Goal: Task Accomplishment & Management: Complete application form

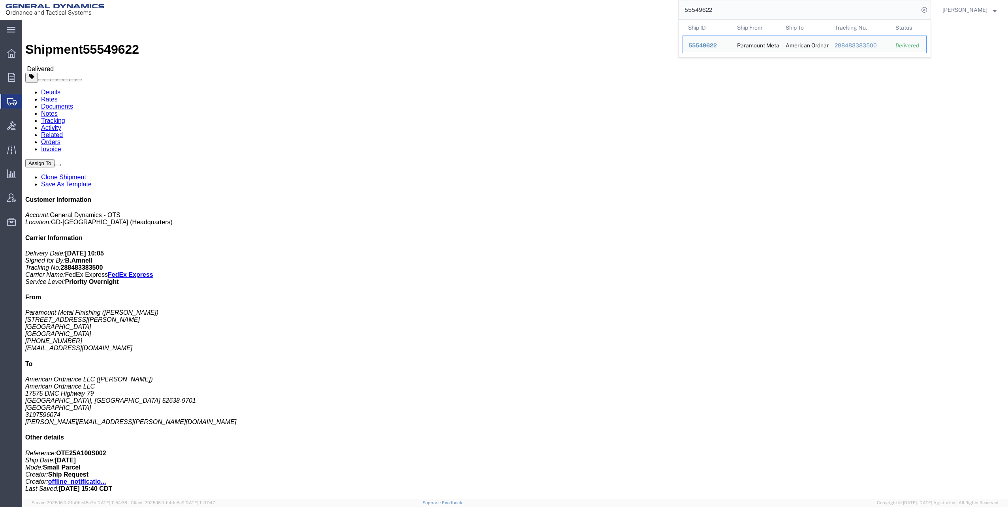
drag, startPoint x: 688, startPoint y: 9, endPoint x: 709, endPoint y: 12, distance: 21.6
click at [756, 7] on input "55549622" at bounding box center [799, 9] width 240 height 19
paste input "6496530"
type input "56496530"
click at [929, 9] on icon at bounding box center [924, 9] width 11 height 11
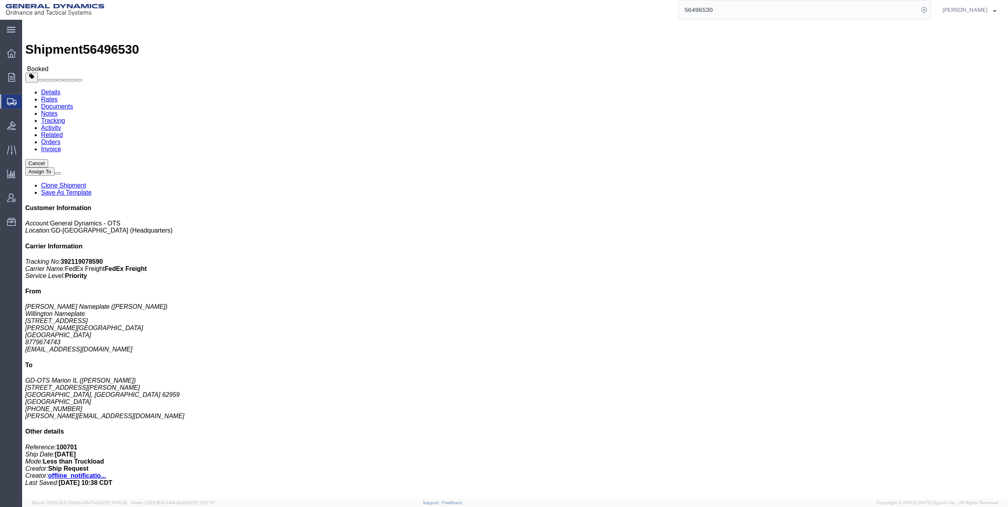
click link "Documents"
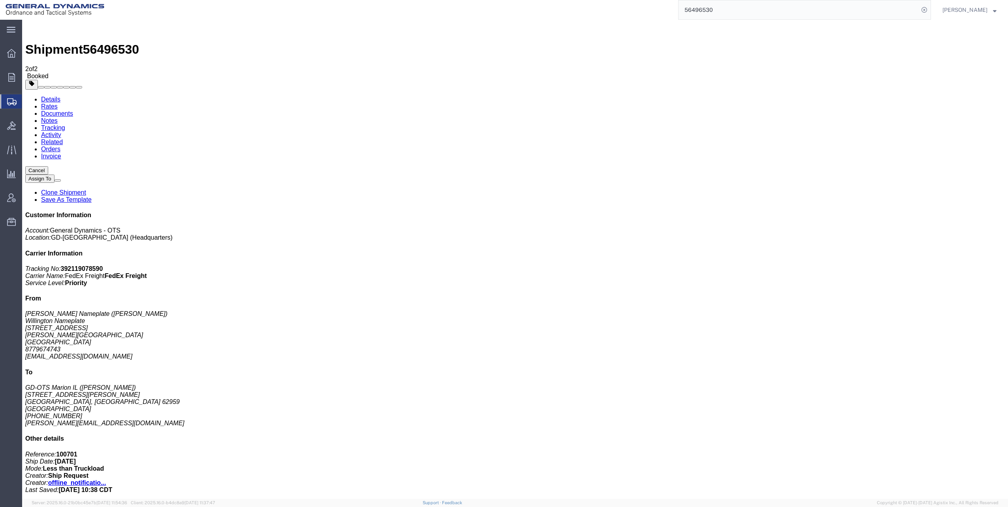
click at [48, 96] on link "Details" at bounding box center [50, 99] width 19 height 7
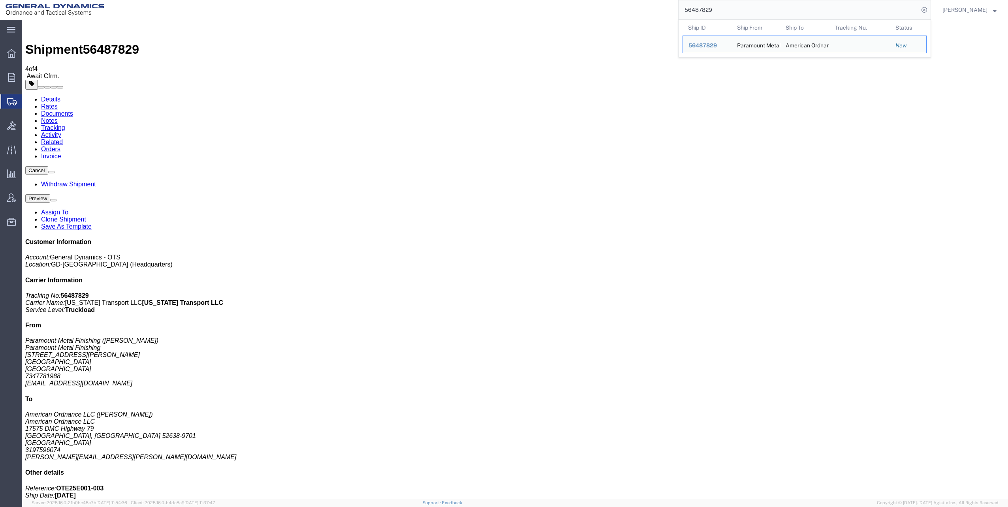
drag, startPoint x: 688, startPoint y: 9, endPoint x: 788, endPoint y: 7, distance: 99.9
click at [788, 7] on input "56487829" at bounding box center [799, 9] width 240 height 19
paste input "96337"
type input "56496337"
click at [927, 9] on icon at bounding box center [924, 9] width 11 height 11
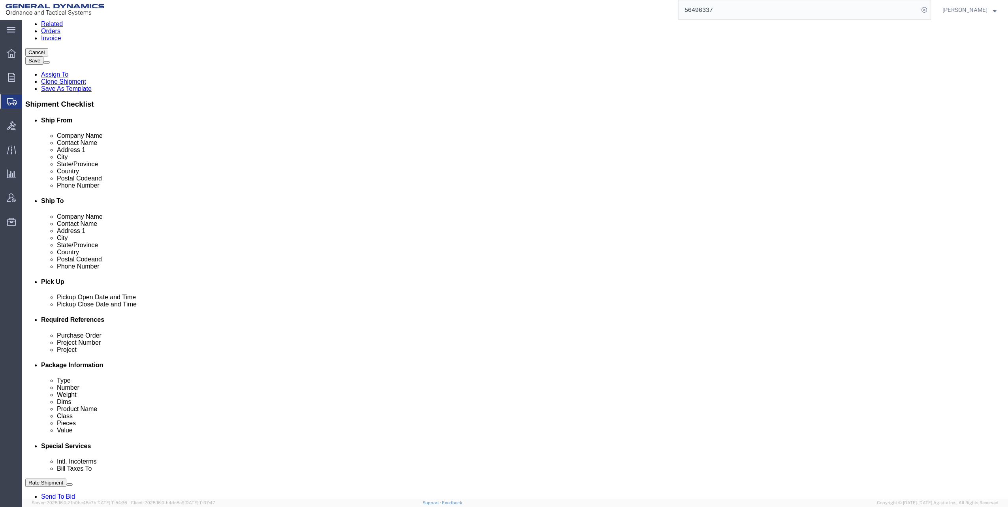
scroll to position [118, 0]
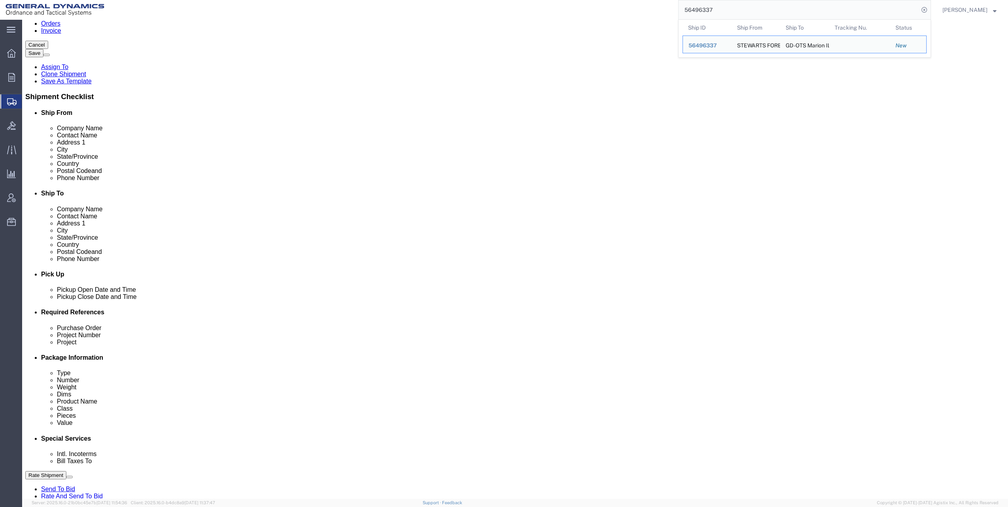
click input "text"
click input "M119A2"
type input "M119A2 DO2"
drag, startPoint x: 414, startPoint y: 367, endPoint x: 474, endPoint y: 365, distance: 60.5
click input "M119A2 DO2"
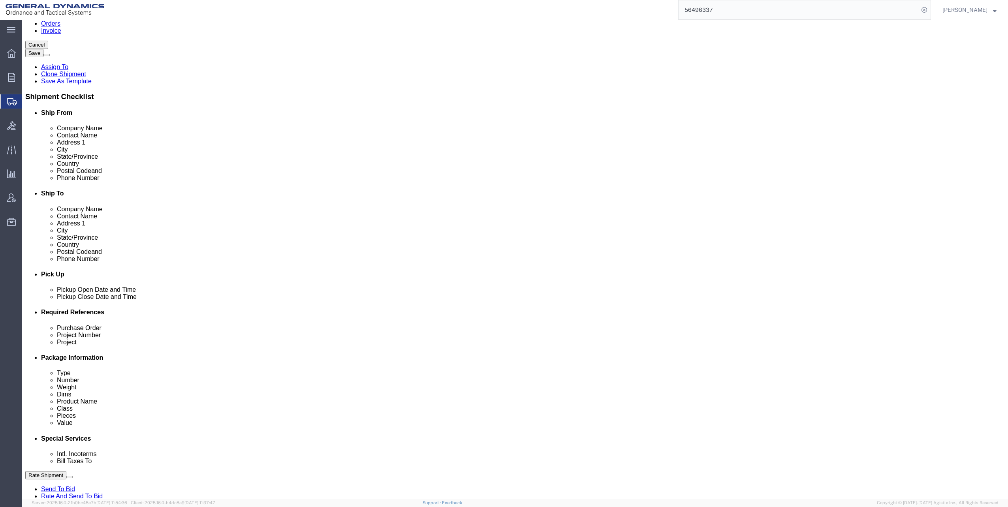
paste input "M119A2 DO2"
type input "M119A2 DO2"
drag, startPoint x: 420, startPoint y: 366, endPoint x: 423, endPoint y: 362, distance: 4.3
click input "text"
type input "30100339"
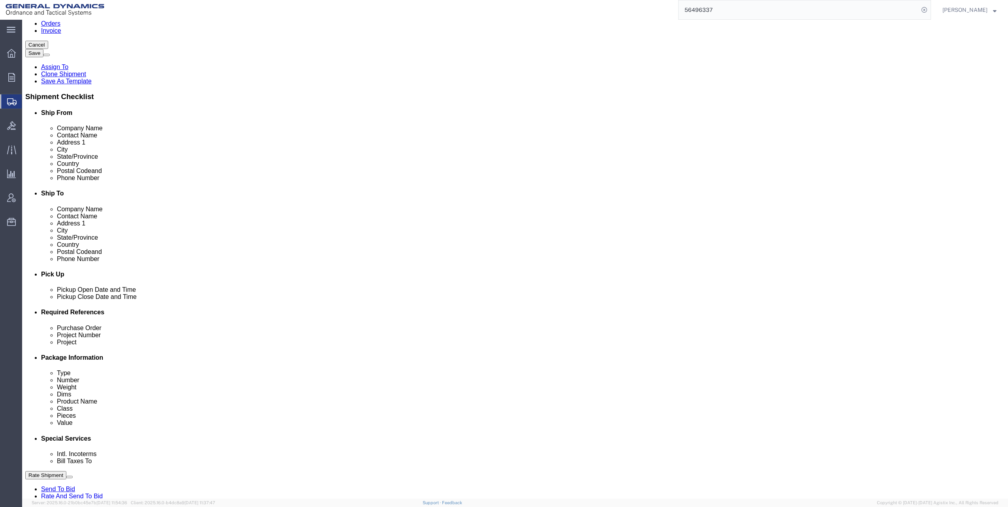
drag, startPoint x: 477, startPoint y: 392, endPoint x: 472, endPoint y: 391, distance: 4.9
click div "Ship From Location Location Select Select My Profile Location [GEOGRAPHIC_DATA]…"
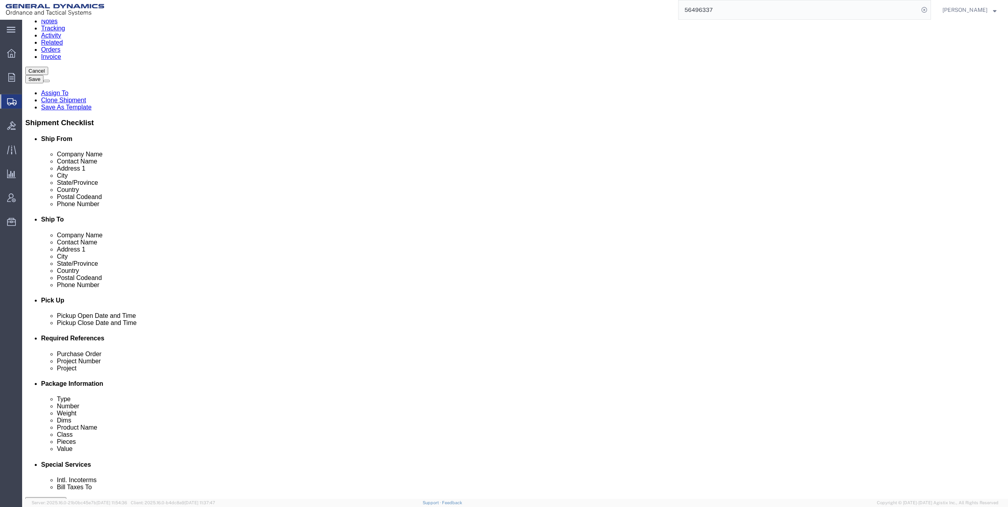
scroll to position [160, 0]
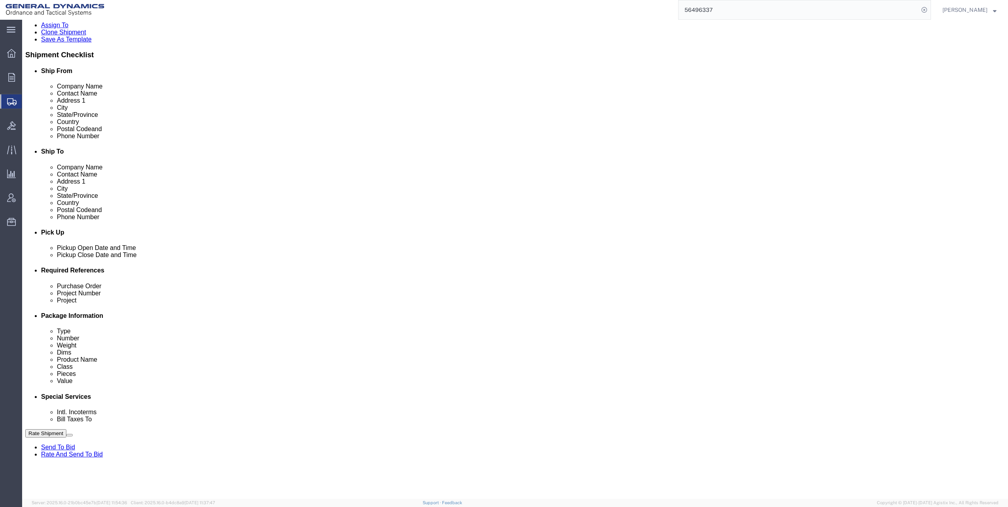
click select "Select Air Less than Truckload Multi-Leg Ocean Freight Rail Small Parcel Truckl…"
select select "TL"
click select "Select Air Less than Truckload Multi-Leg Ocean Freight Rail Small Parcel Truckl…"
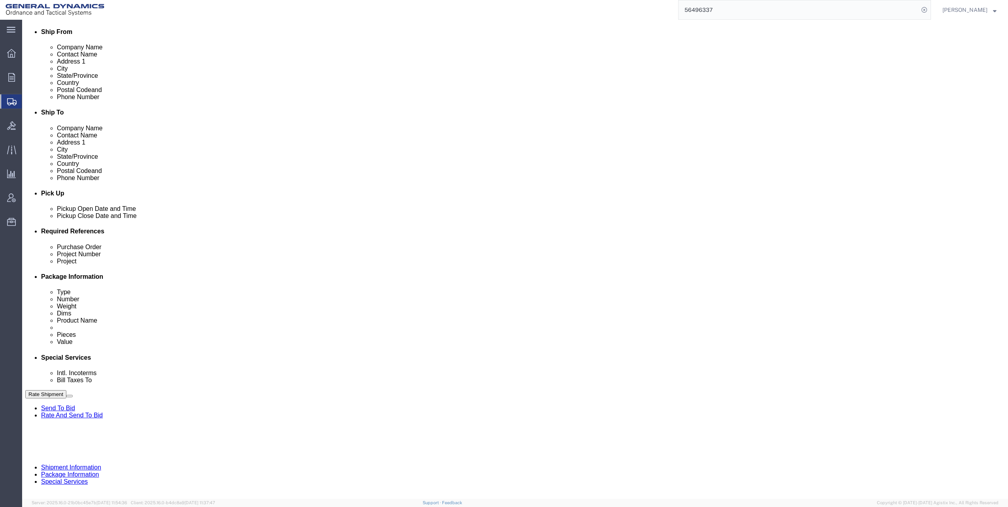
scroll to position [200, 0]
click button "Continue"
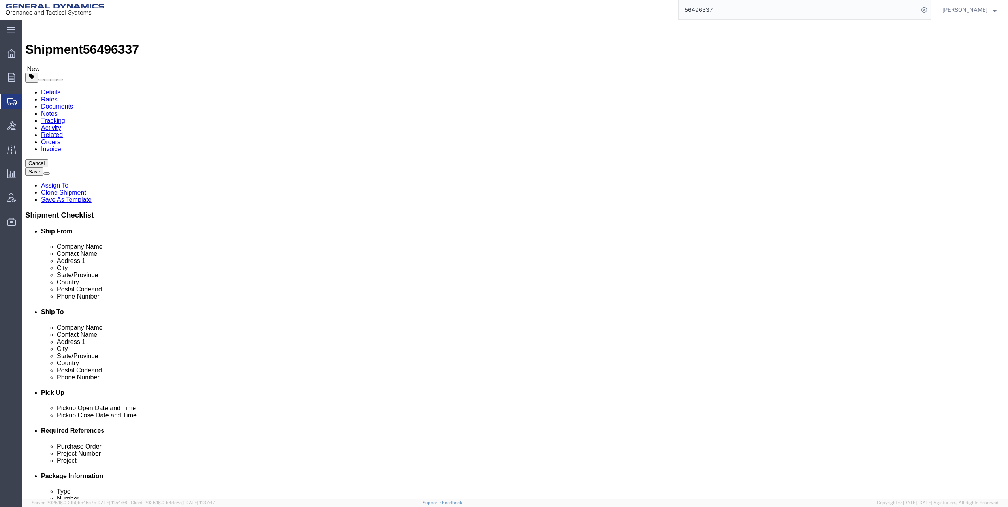
click dd "195.00 Each"
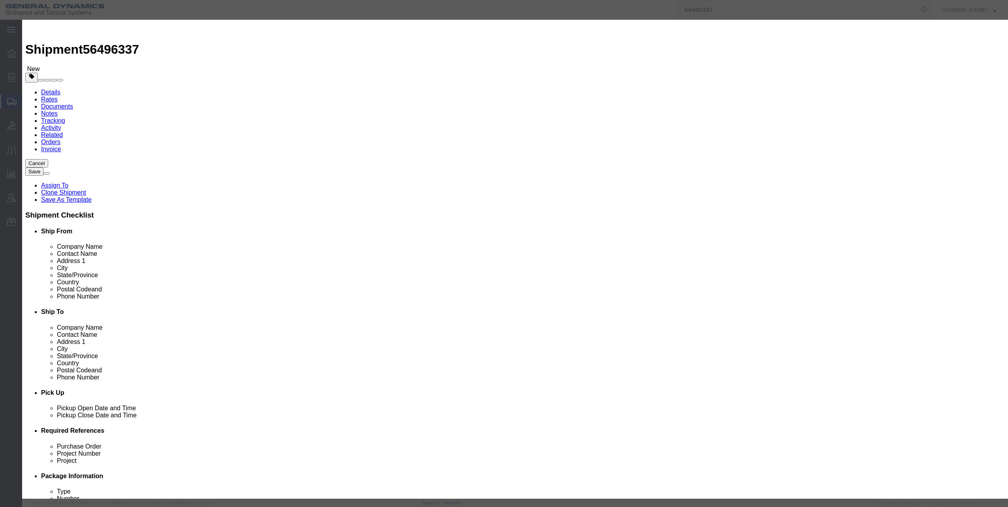
click select "Select 50 55 60 65 70 85 92.5 100 125 175 250 300 400"
select select "70"
click select "Select 50 55 60 65 70 85 92.5 100 125 175 250 300 400"
click button "Save & Close"
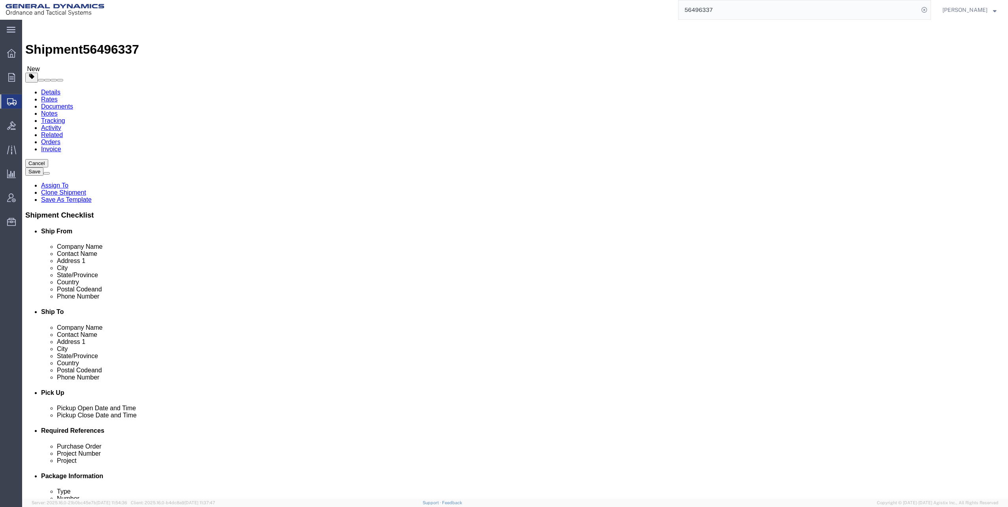
click button "Continue"
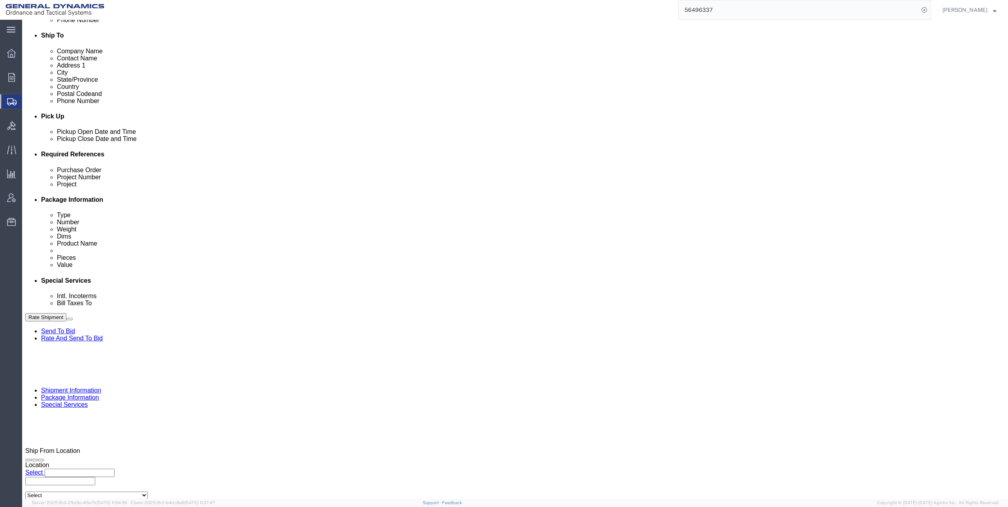
scroll to position [434, 0]
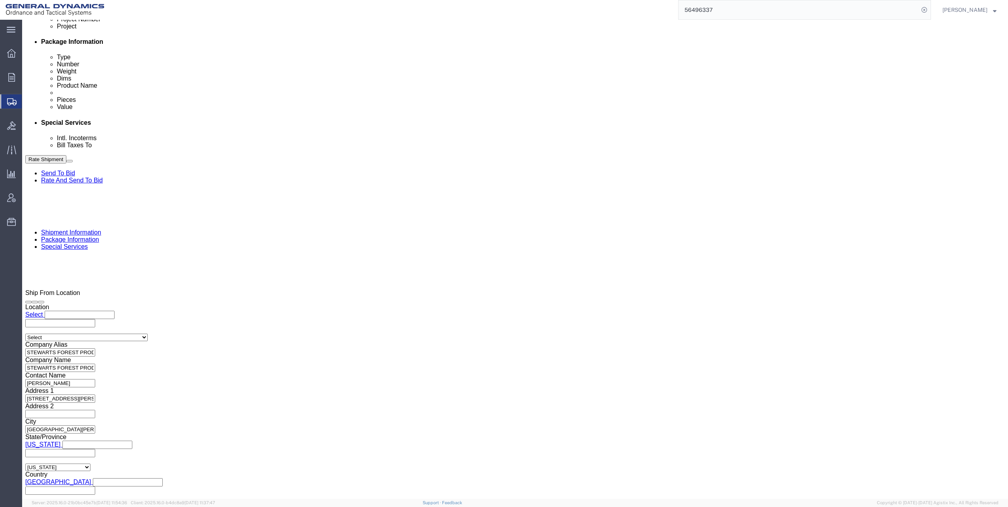
click input "text"
type input "[EMAIL_ADDRESS][DOMAIN_NAME]"
click input "BOL"
checkbox input "true"
click input "Packing List"
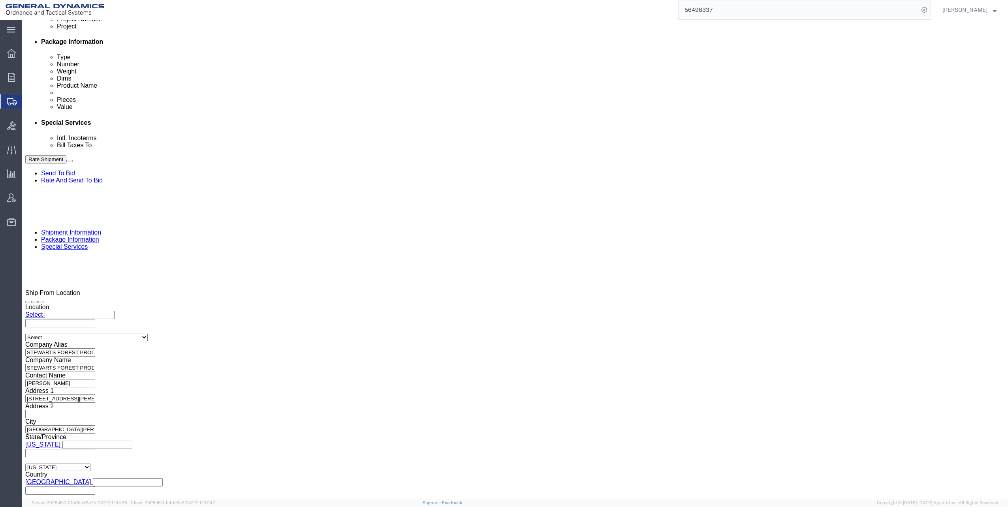
checkbox input "true"
click input "Include shipping documents"
checkbox input "true"
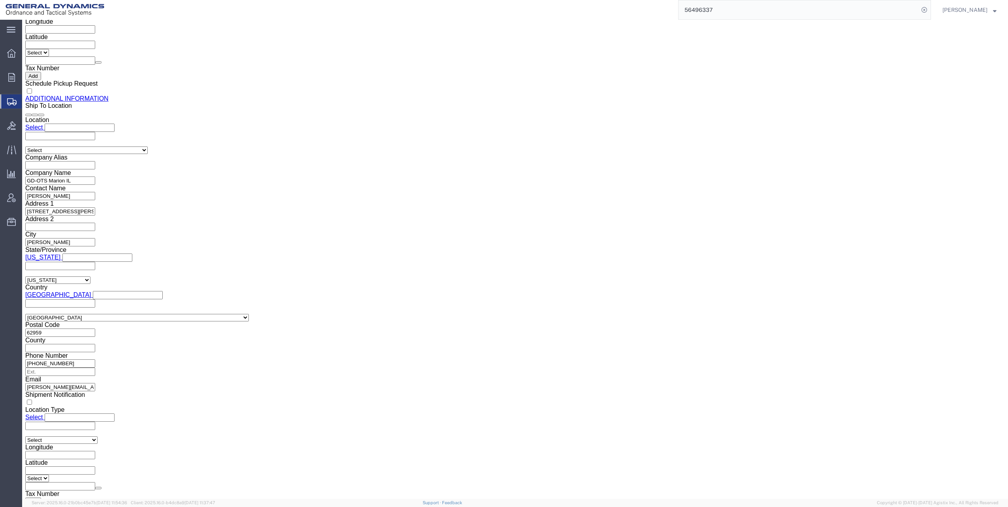
scroll to position [1059, 0]
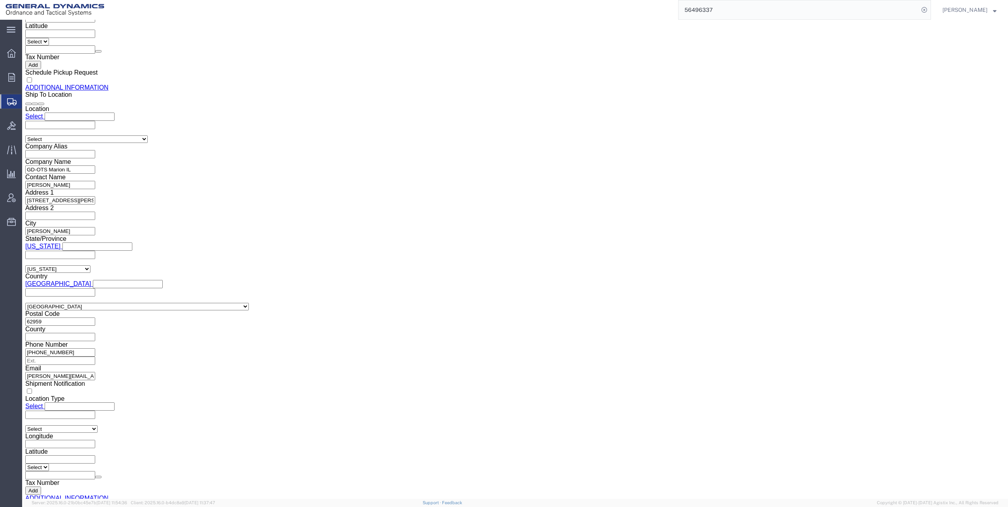
click button "Rate Shipment"
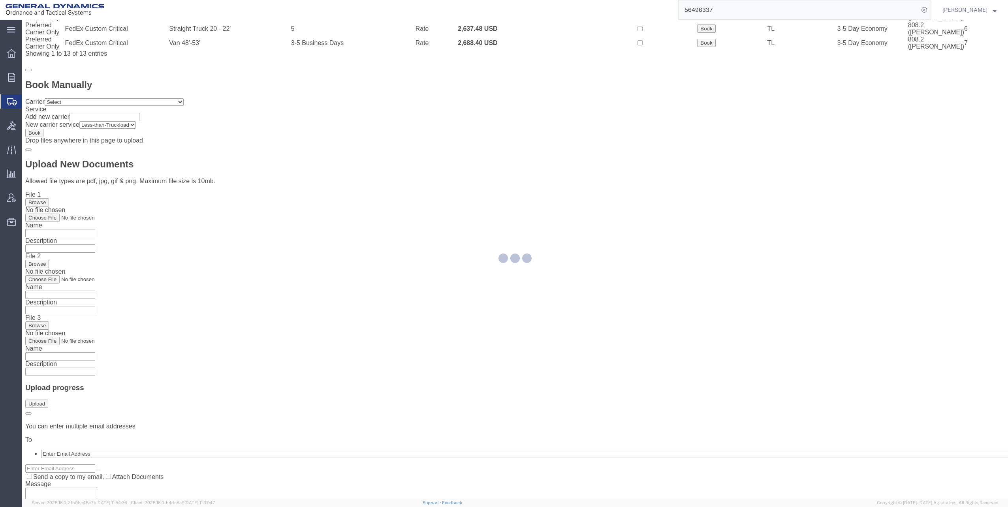
scroll to position [0, 0]
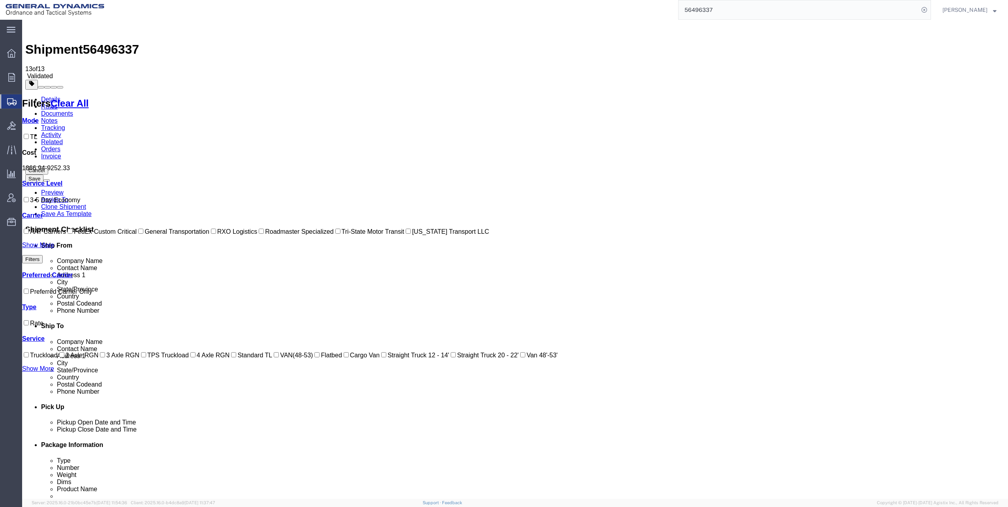
click at [47, 96] on link "Details" at bounding box center [50, 99] width 19 height 7
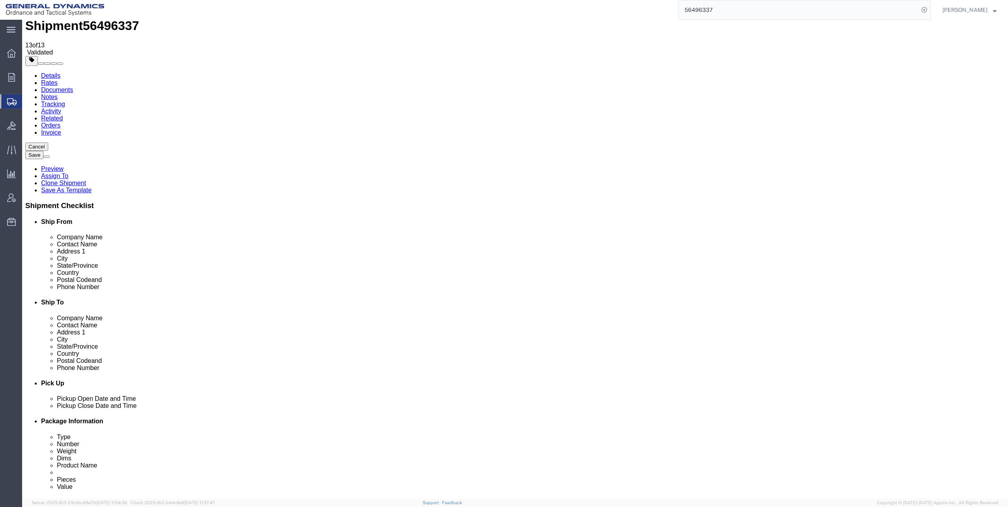
scroll to position [197, 0]
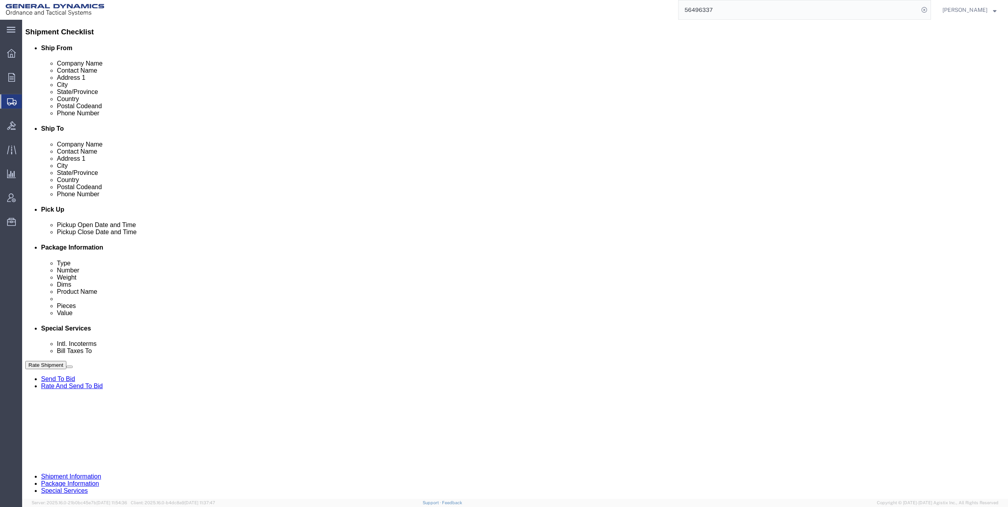
click div "[DATE] 12:30 PM"
click input "12:30 PM"
type input "8:00 AM"
click button "Apply"
click div "[DATE] 9:00 AM"
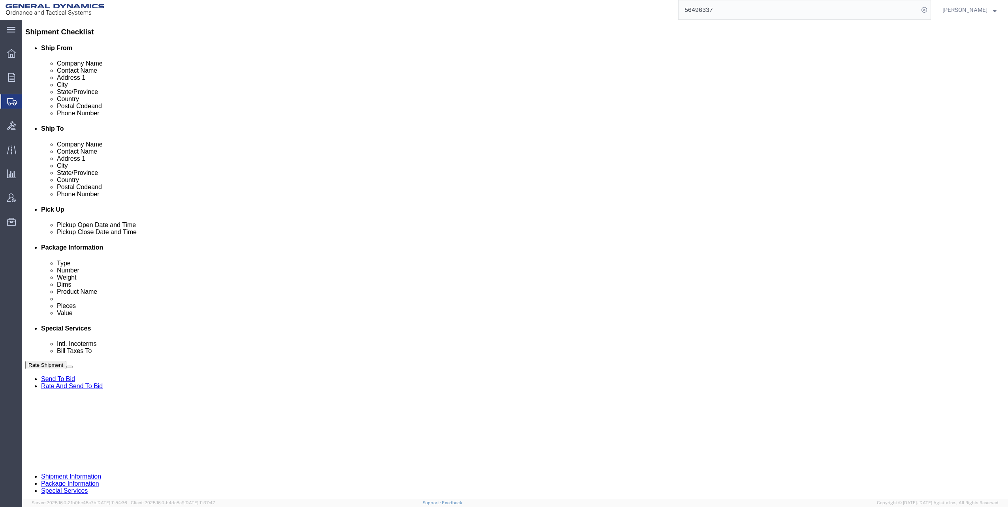
type input "3:00 PM"
click button "Apply"
click div "[DATE] 4:00 PM"
click input "4:00 PM"
type input "7:00 AM"
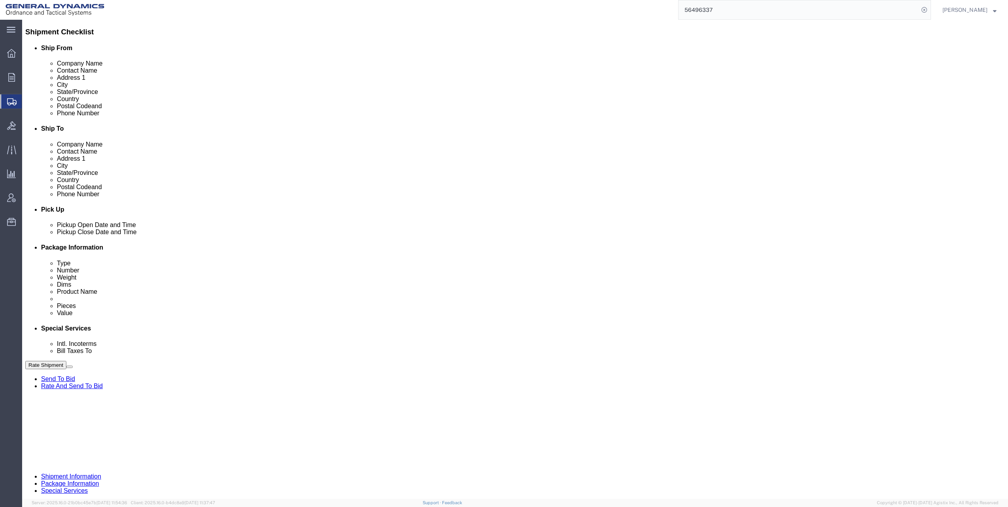
click button "Apply"
click button "Rate Shipment"
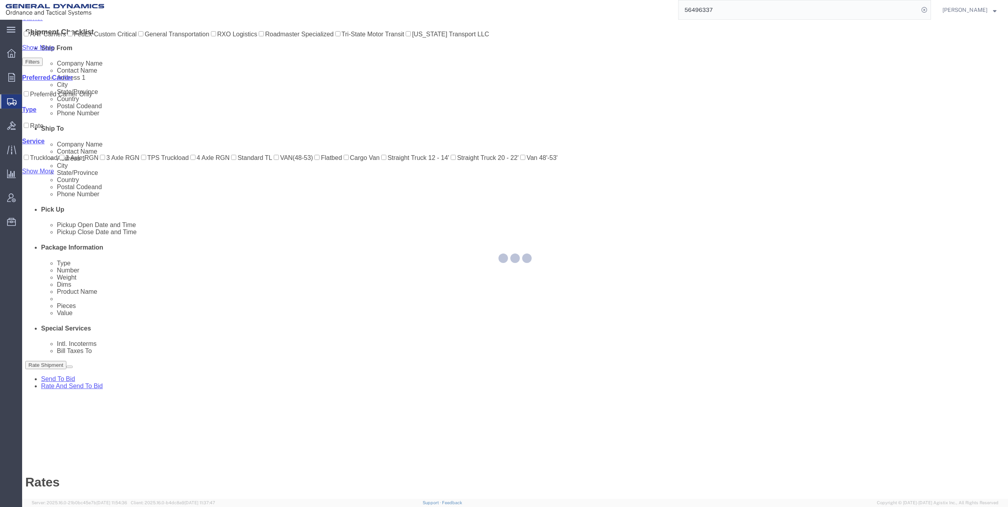
scroll to position [0, 0]
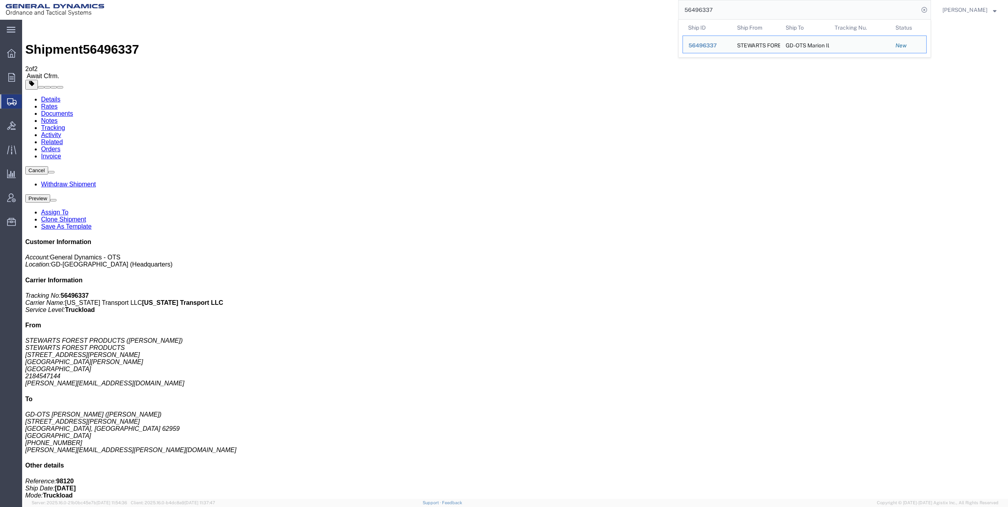
drag, startPoint x: 686, startPoint y: 9, endPoint x: 753, endPoint y: 17, distance: 67.6
click at [753, 17] on input "56496337" at bounding box center [799, 9] width 240 height 19
paste input "530"
type input "56496530"
click at [925, 11] on icon at bounding box center [924, 9] width 11 height 11
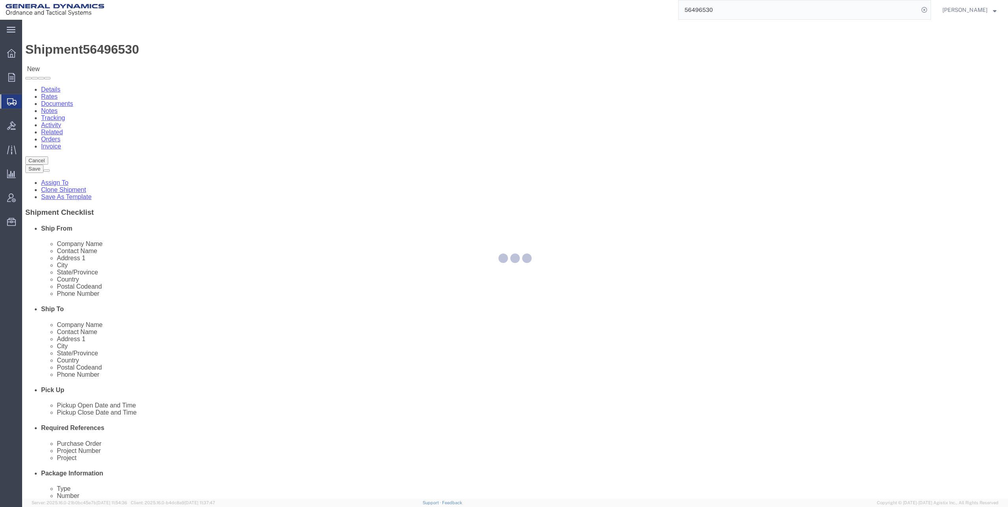
select select "313"
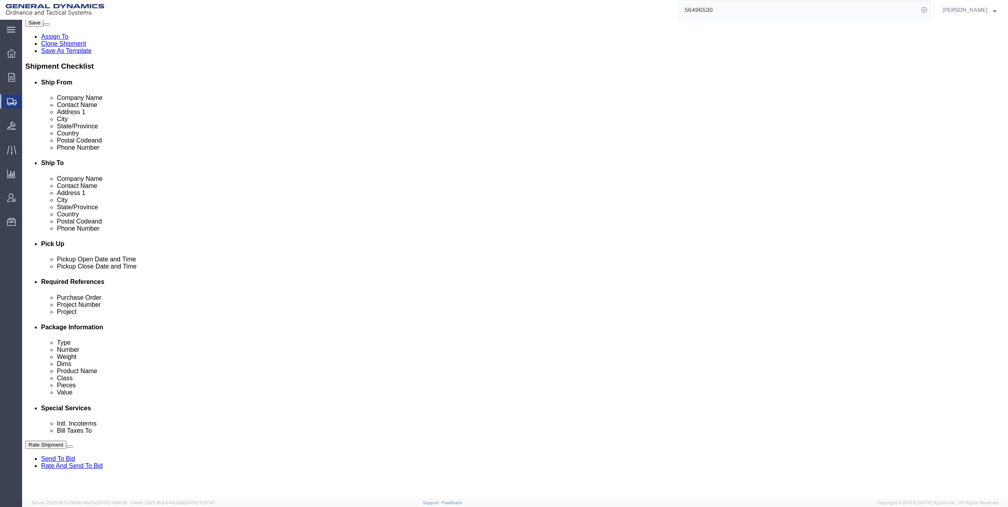
scroll to position [158, 0]
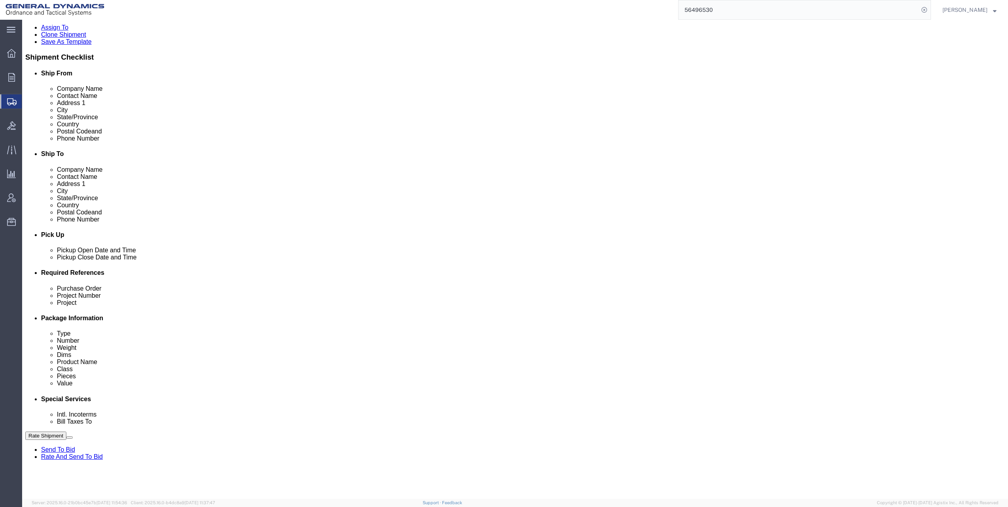
click input "text"
type input "30100339"
click input "text"
click input "M119A2"
type input "M119A2 Bag Charges DO2"
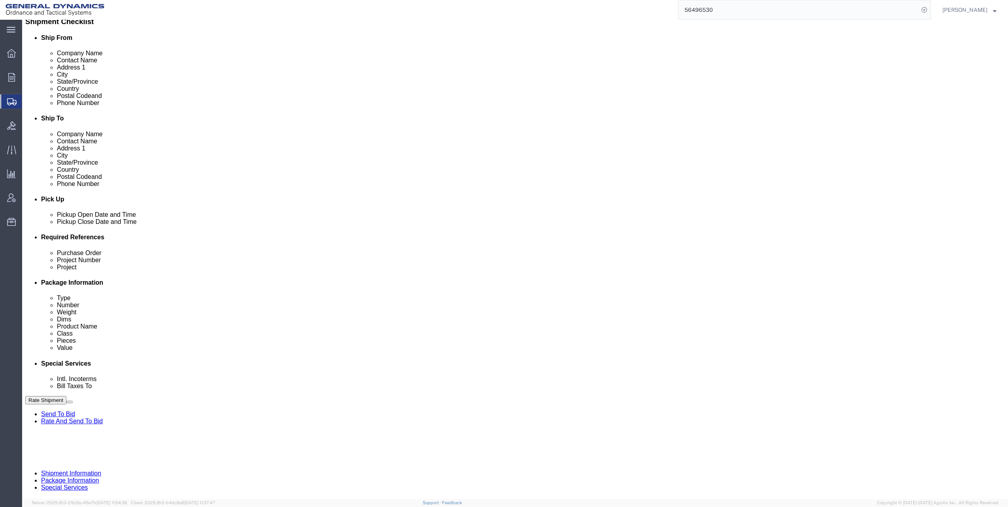
scroll to position [200, 0]
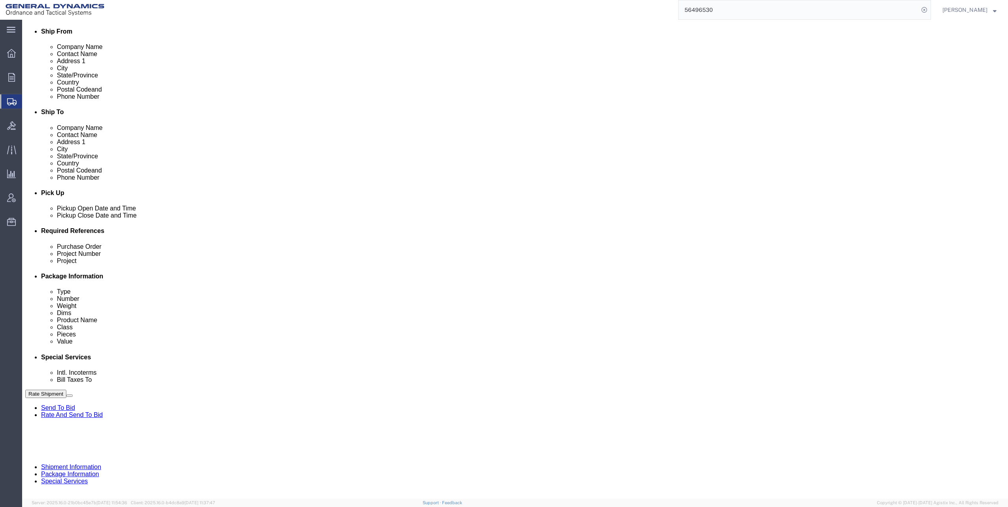
click select "Select Air Less than Truckload Multi-Leg Ocean Freight Rail Small Parcel Truckl…"
select select "LTL"
click select "Select Air Less than Truckload Multi-Leg Ocean Freight Rail Small Parcel Truckl…"
click button "Continue"
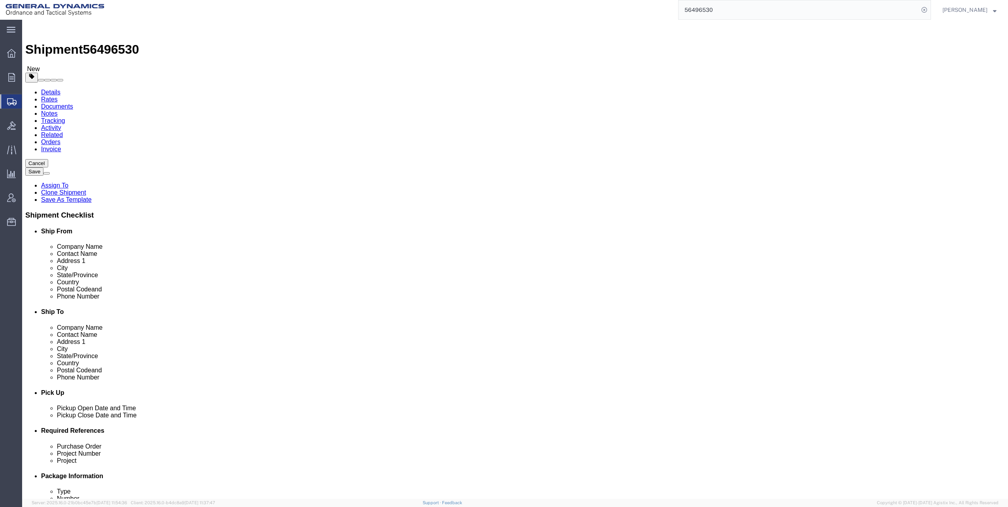
click icon
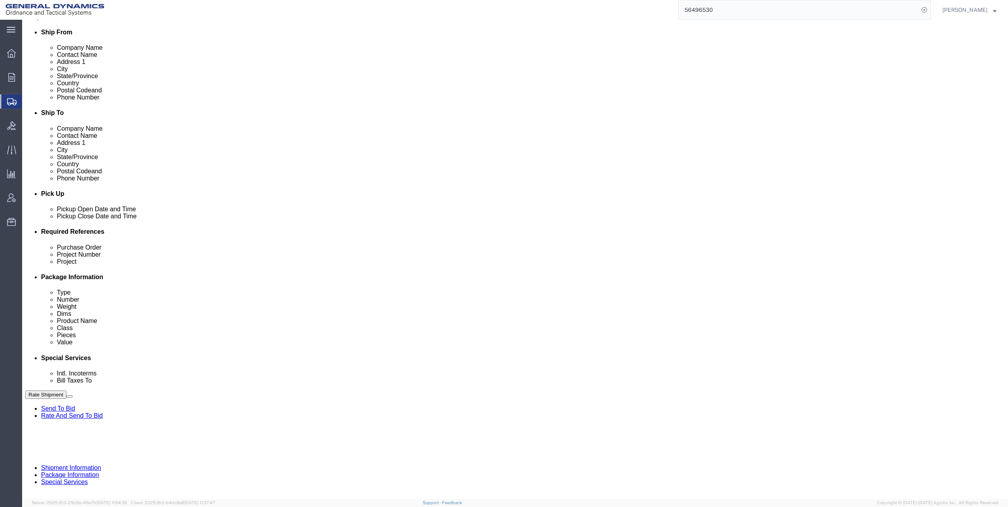
scroll to position [200, 0]
click button "Continue"
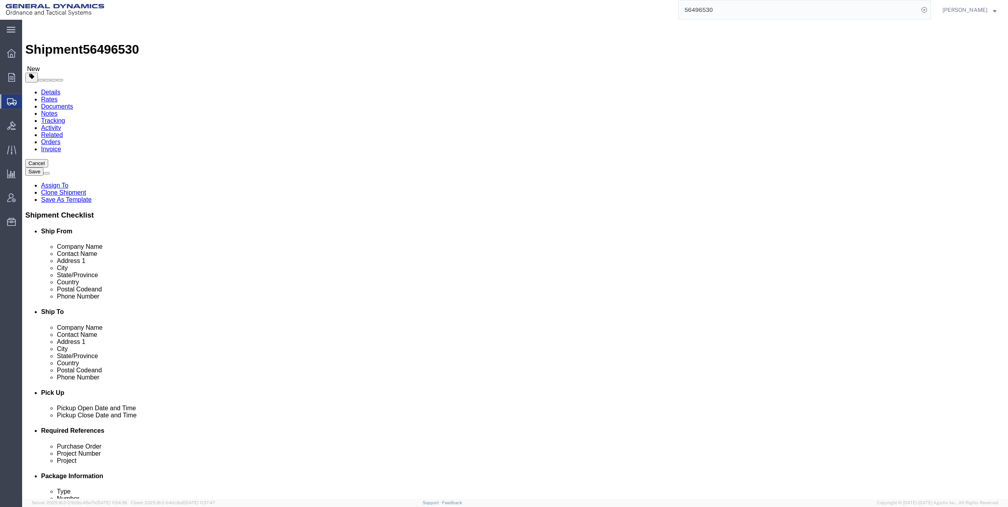
click dl "Pieces: 1500.00 Each Total value: 11550.00 USD"
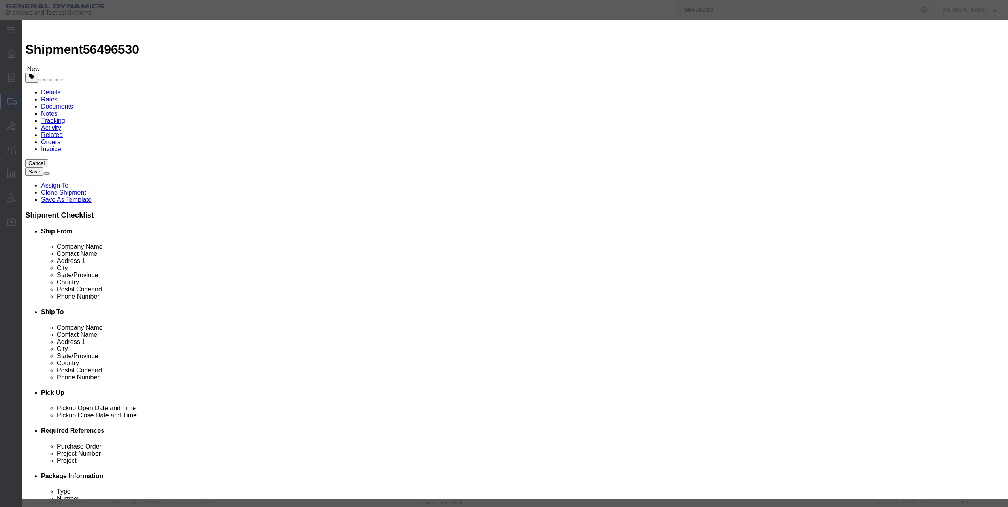
click select "Select 50 55 60 65 70 85 92.5 100 125 175 250 300 400"
select select "70"
click select "Select 50 55 60 65 70 85 92.5 100 125 175 250 300 400"
click button "Save & Close"
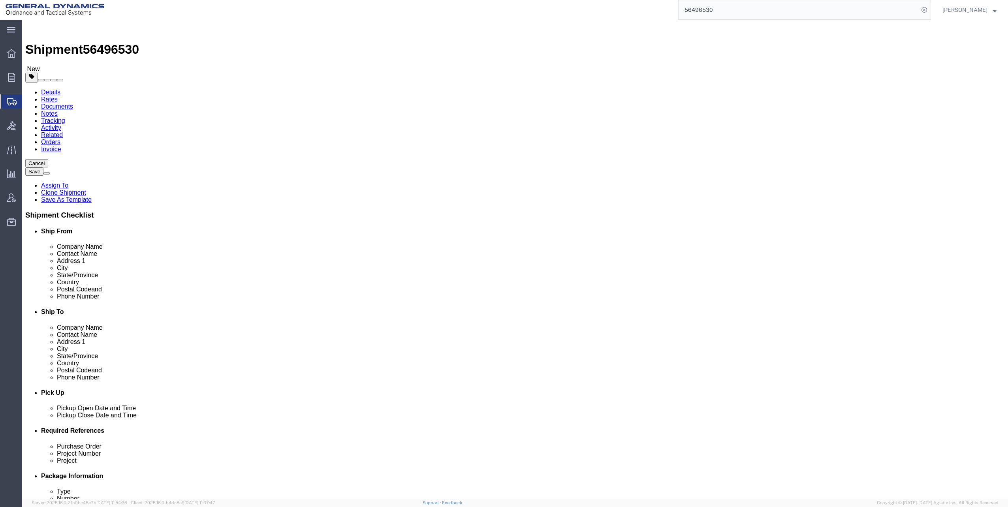
click dd "1136.52 USD"
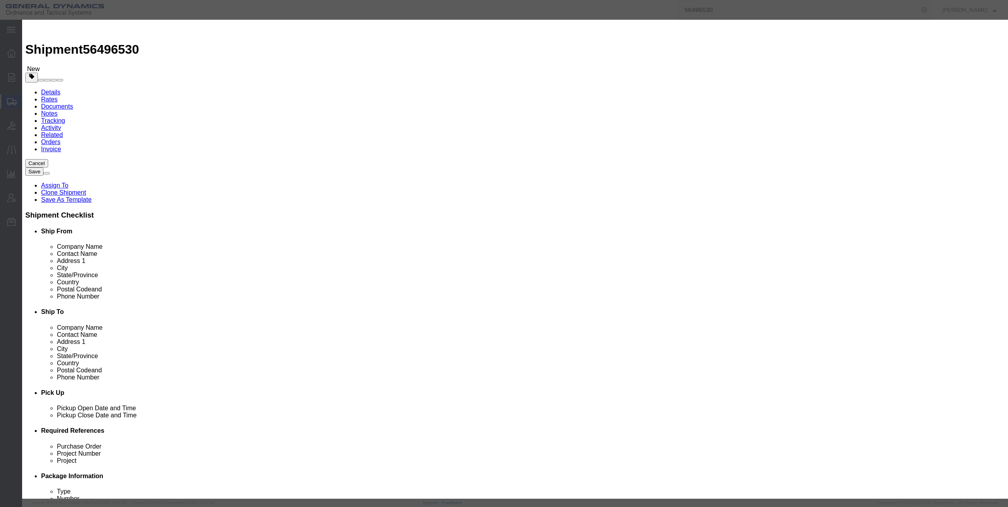
click select "Select 50 55 60 65 70 85 92.5 100 125 175 250 300 400"
select select "70"
click select "Select 50 55 60 65 70 85 92.5 100 125 175 250 300 400"
click button "Save & Close"
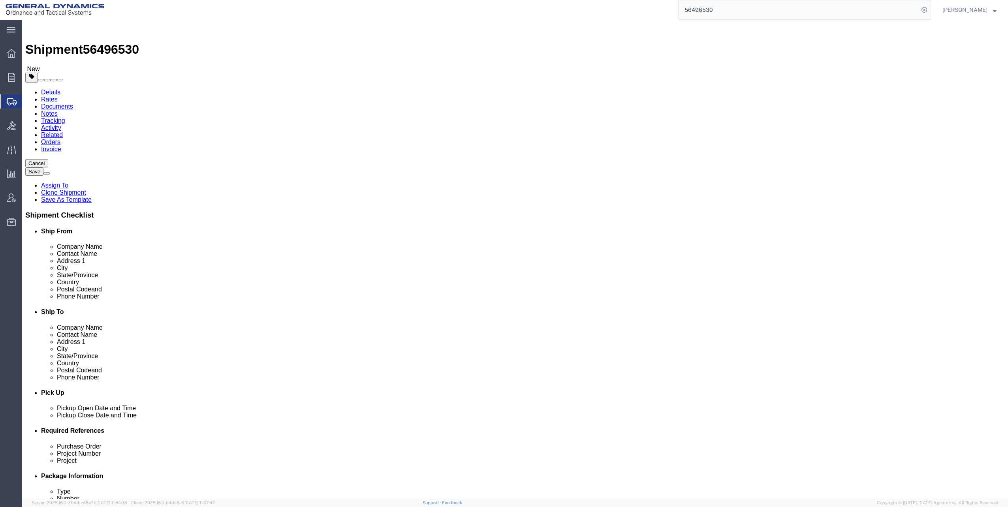
click button "Continue"
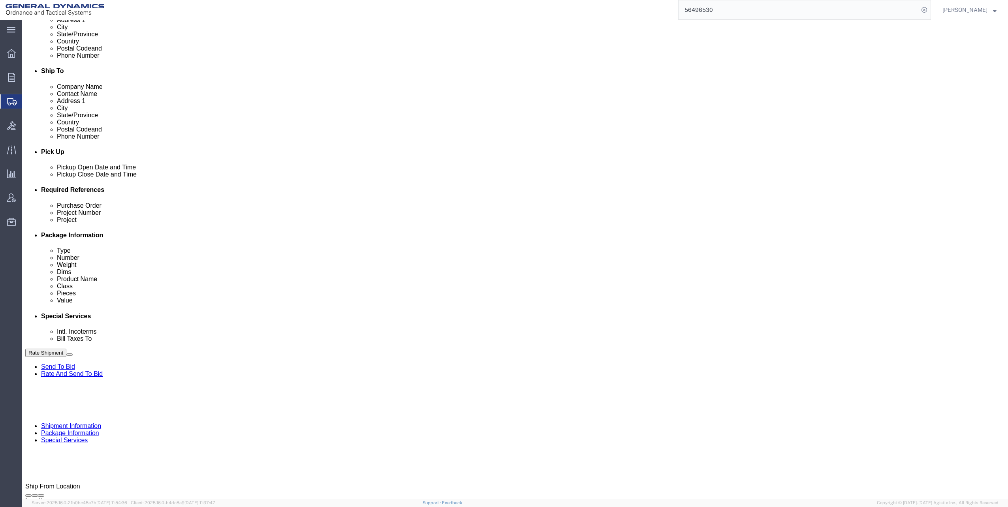
scroll to position [316, 0]
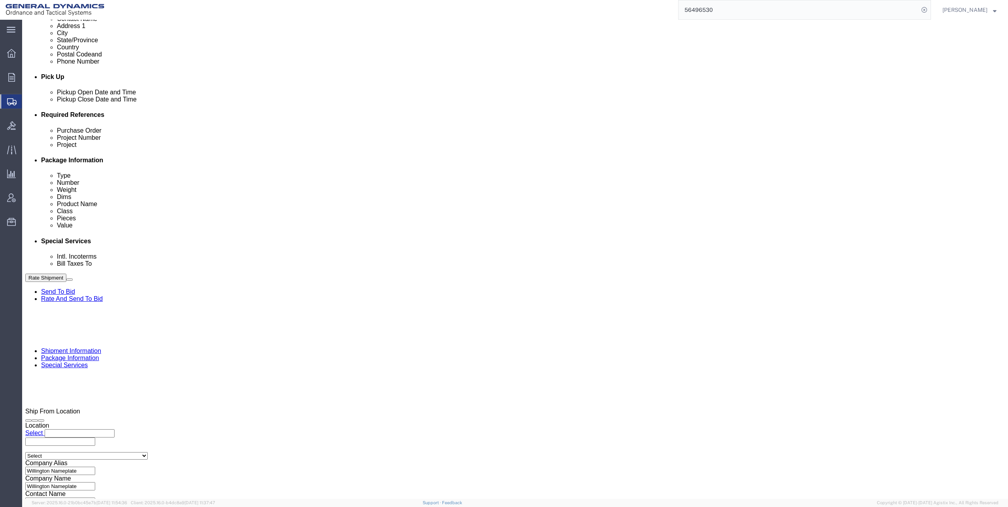
drag, startPoint x: 151, startPoint y: 274, endPoint x: 242, endPoint y: 278, distance: 91.3
click input "GD-OTS Marion IL"
type input "GEDOT"
click p "- GEDOTS %DATA 2 LOGISTICS - (GEDOTS %DATA 2 LOGISTICS) [GEOGRAPHIC_DATA][PERSO…"
select select "FL"
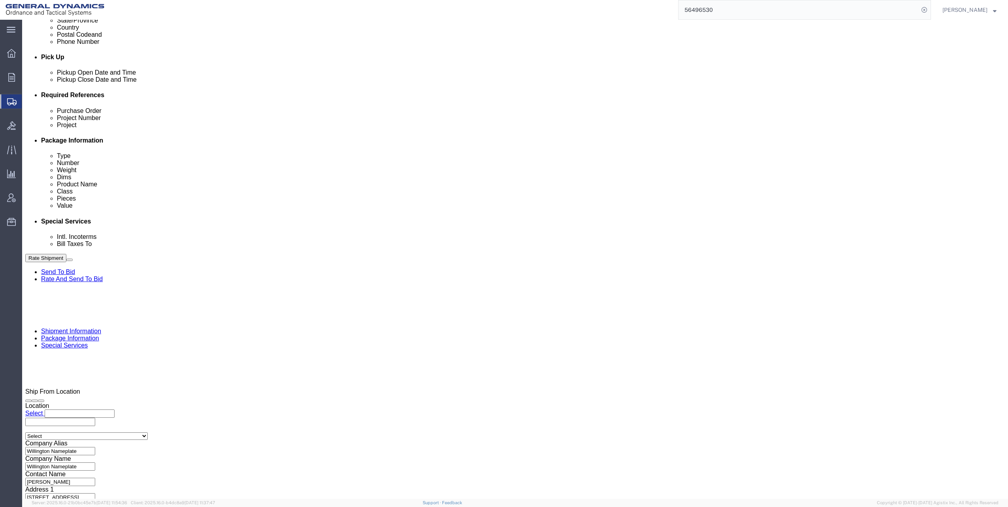
scroll to position [474, 0]
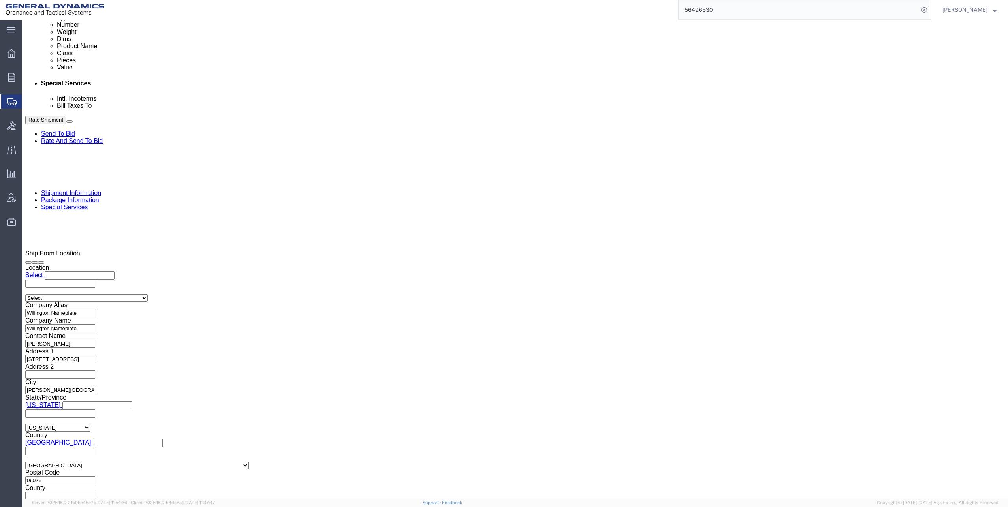
type input "GEDOTS %DATA 2 LOGISTICS"
click input "Include shipping documents"
checkbox input "true"
click ul "[EMAIL_ADDRESS][DOMAIN_NAME]"
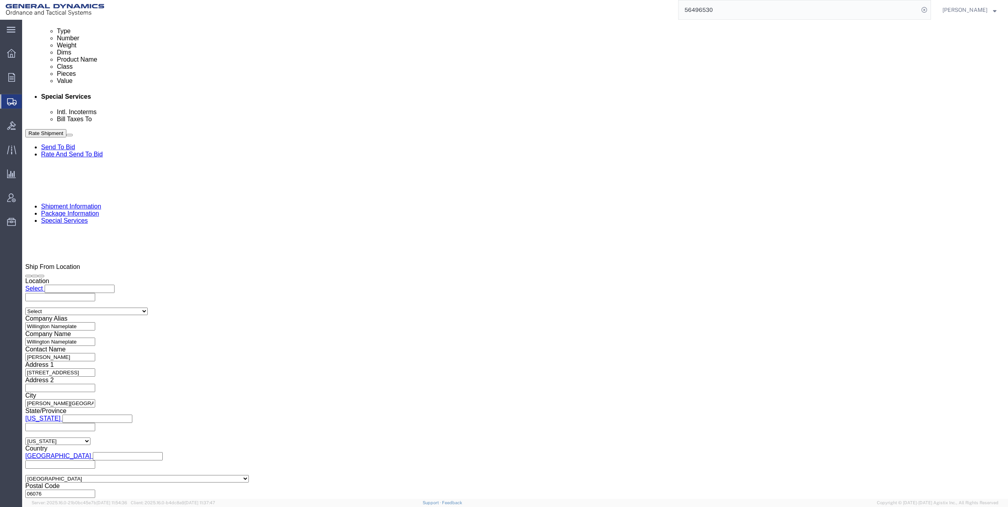
scroll to position [434, 0]
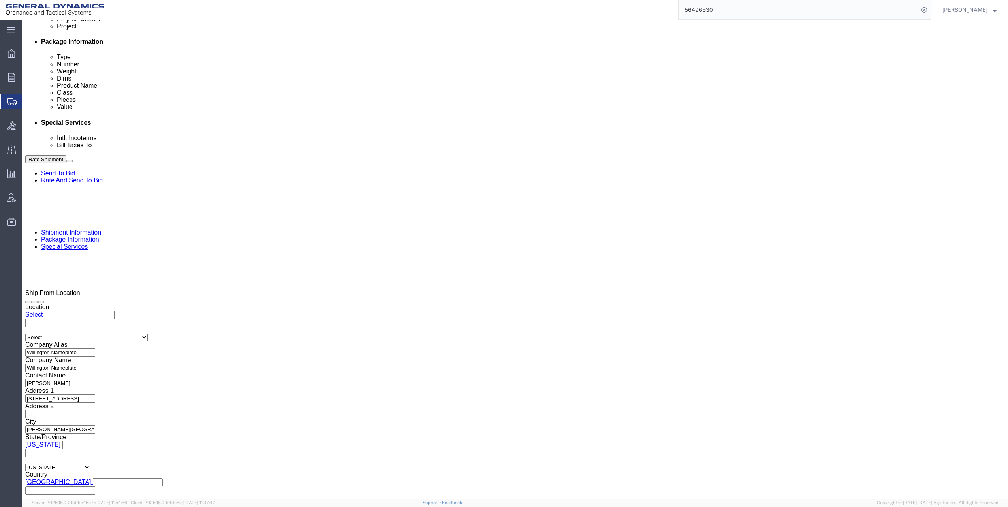
type input "[EMAIL_ADDRESS][DOMAIN_NAME]"
click input "BOL"
checkbox input "true"
click input "Packing List"
checkbox input "true"
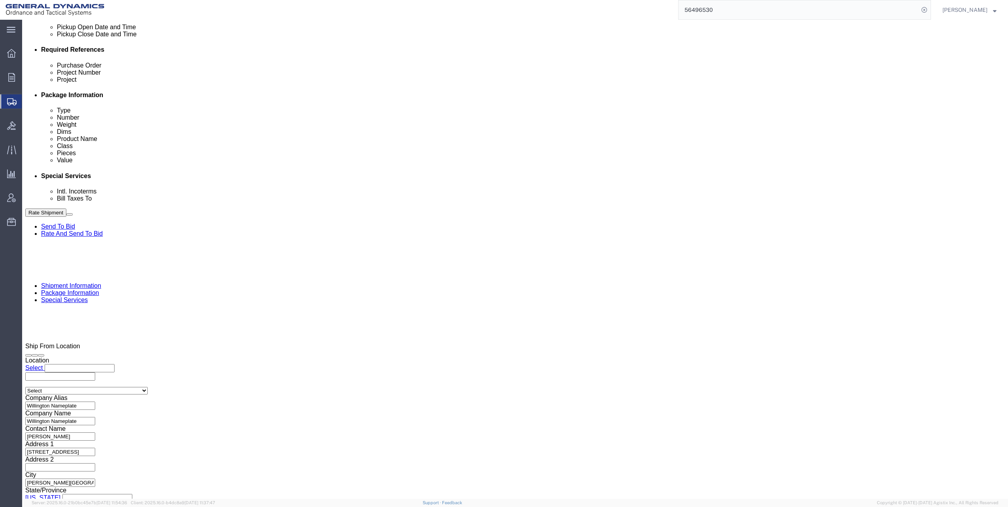
scroll to position [355, 0]
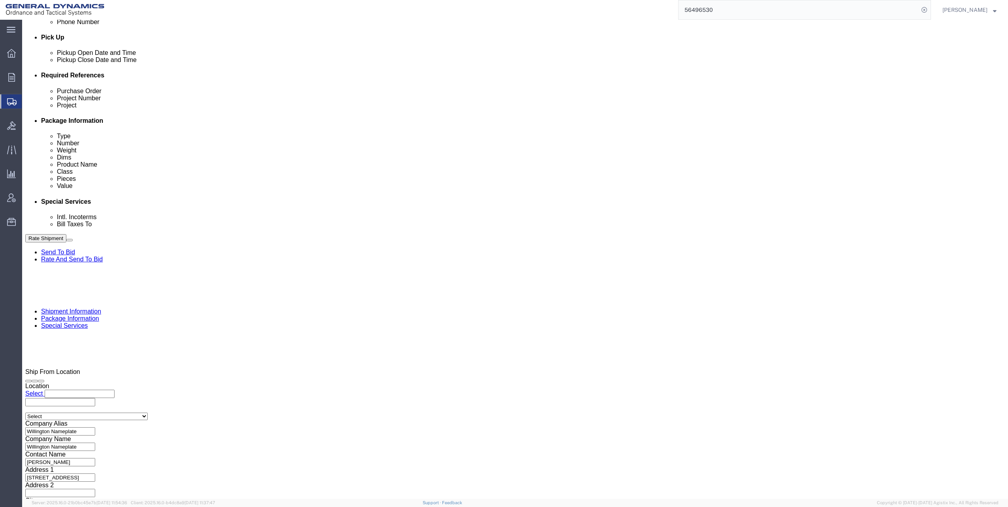
click input "text"
type input "[PERSON_NAME]"
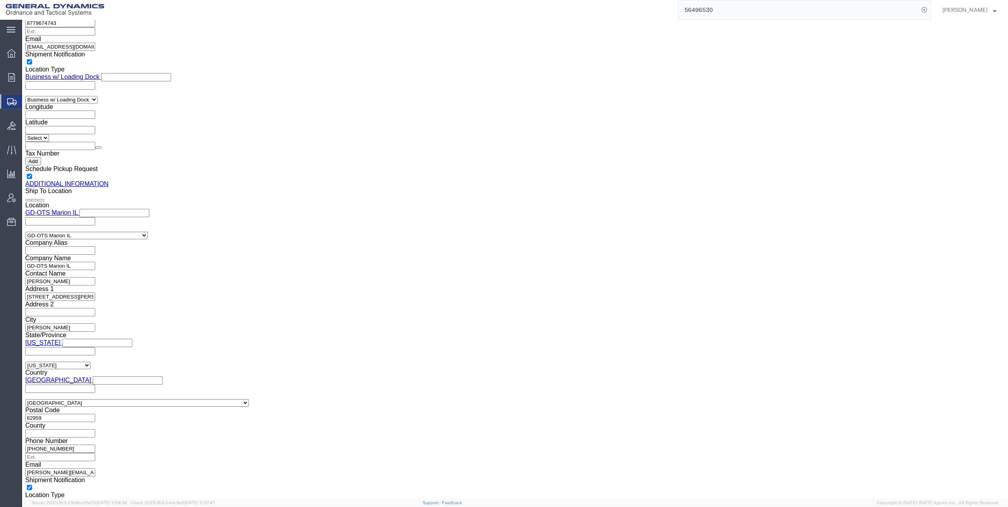
scroll to position [948, 0]
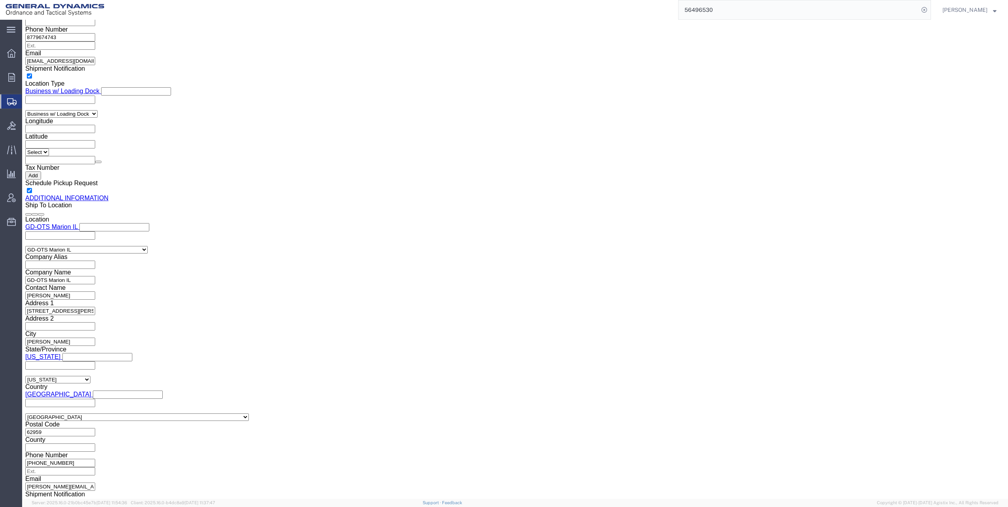
click button "Rate Shipment"
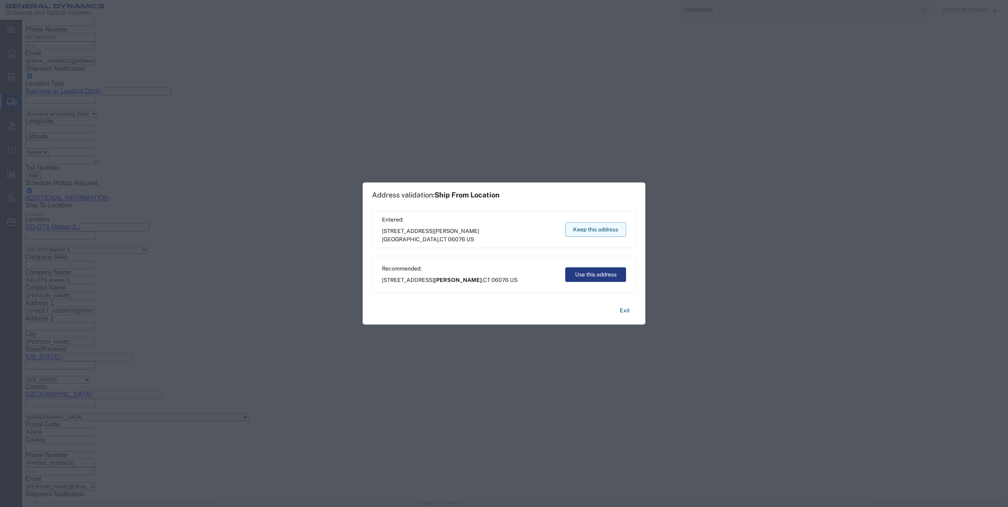
click at [594, 227] on button "Keep this address" at bounding box center [595, 229] width 61 height 15
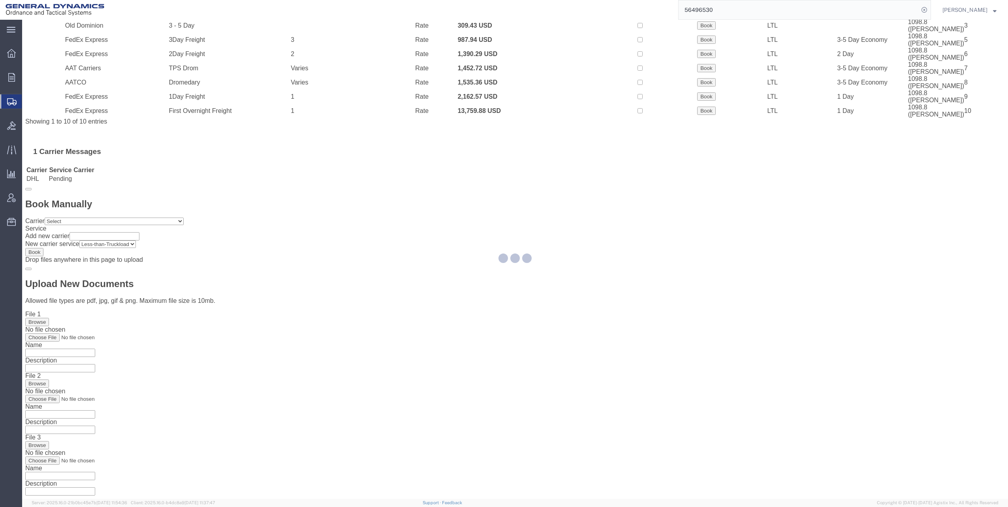
scroll to position [0, 0]
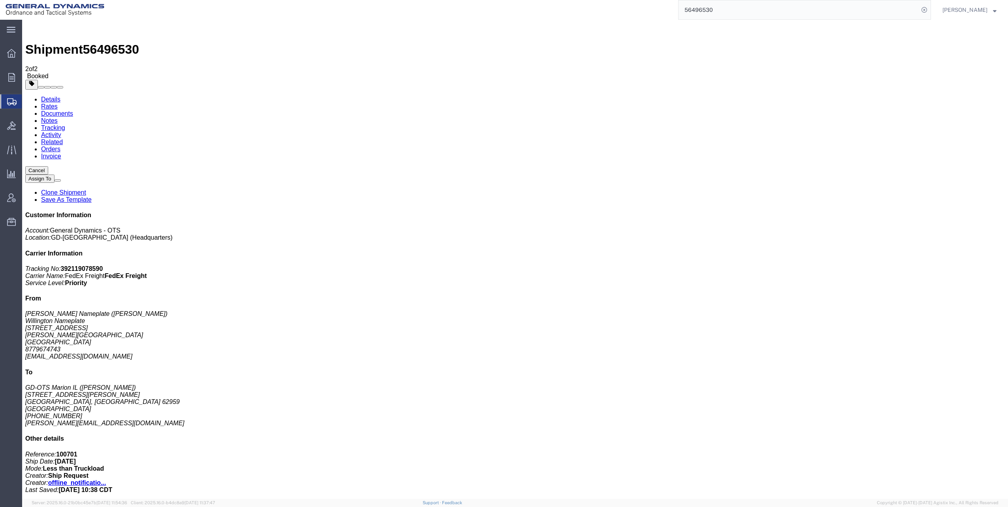
click at [49, 96] on link "Details" at bounding box center [50, 99] width 19 height 7
click at [28, 101] on span "Shipments" at bounding box center [25, 102] width 6 height 16
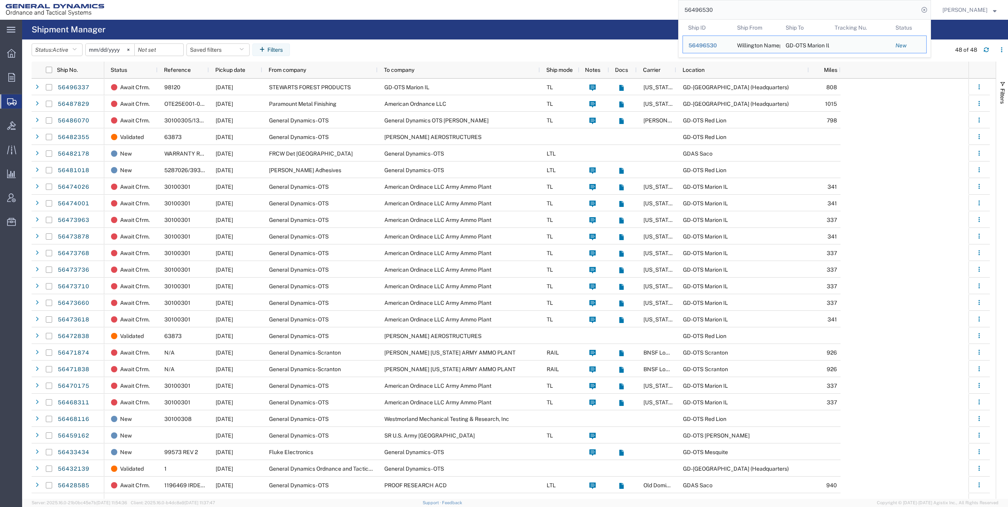
drag, startPoint x: 684, startPoint y: 10, endPoint x: 731, endPoint y: 6, distance: 47.5
click at [731, 6] on input "56496530" at bounding box center [799, 9] width 240 height 19
paste input "7472"
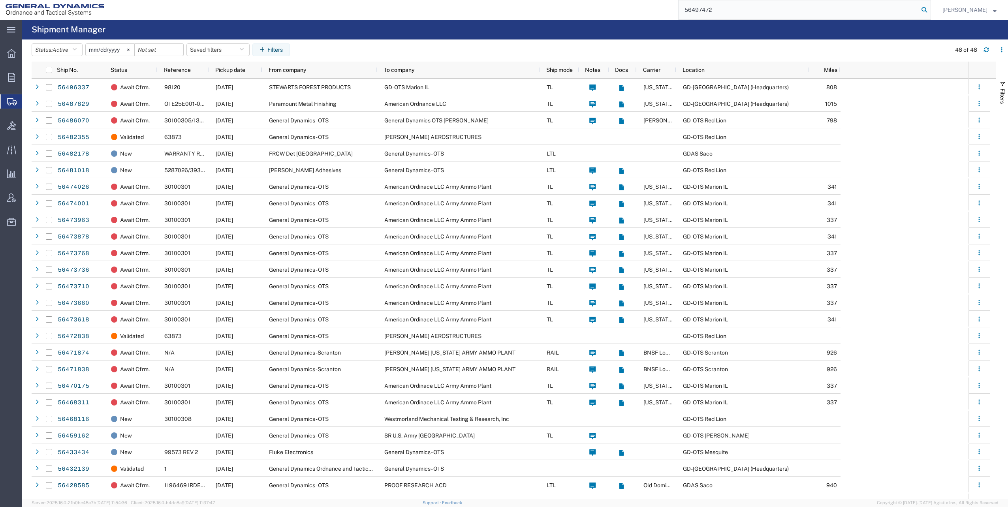
type input "56497472"
click at [926, 10] on icon at bounding box center [924, 9] width 11 height 11
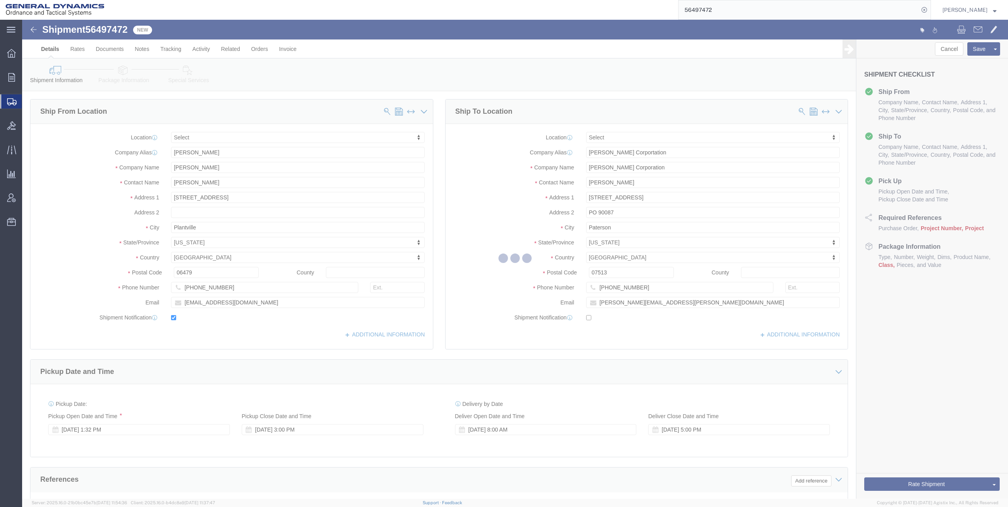
select select
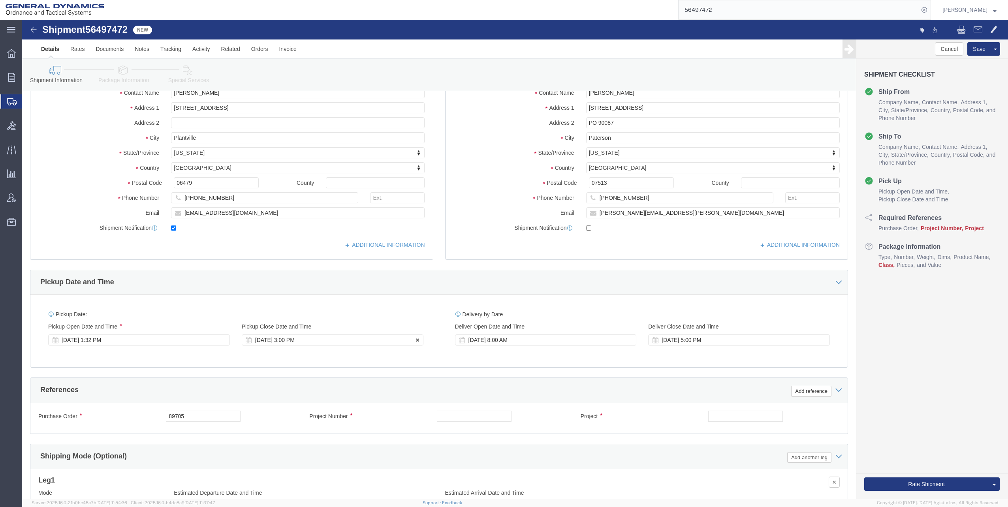
scroll to position [158, 0]
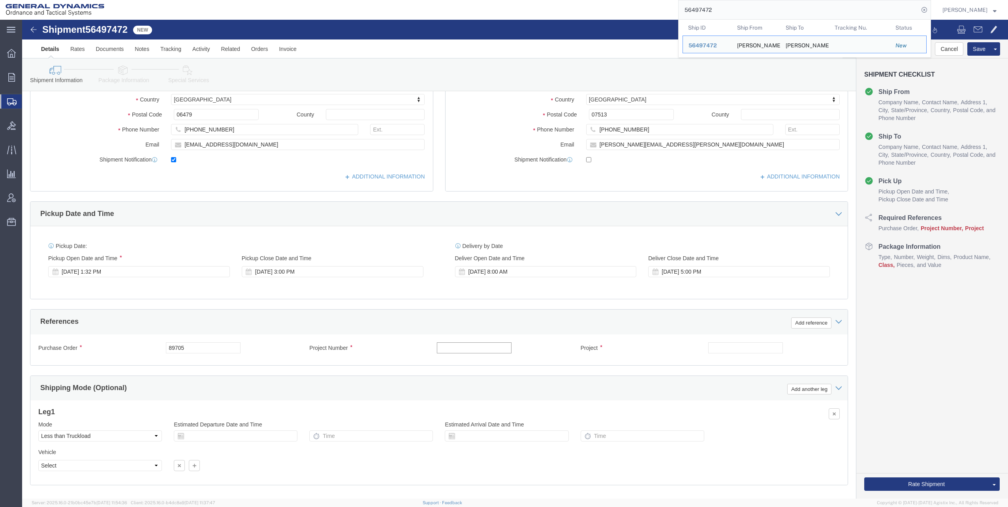
click input "text"
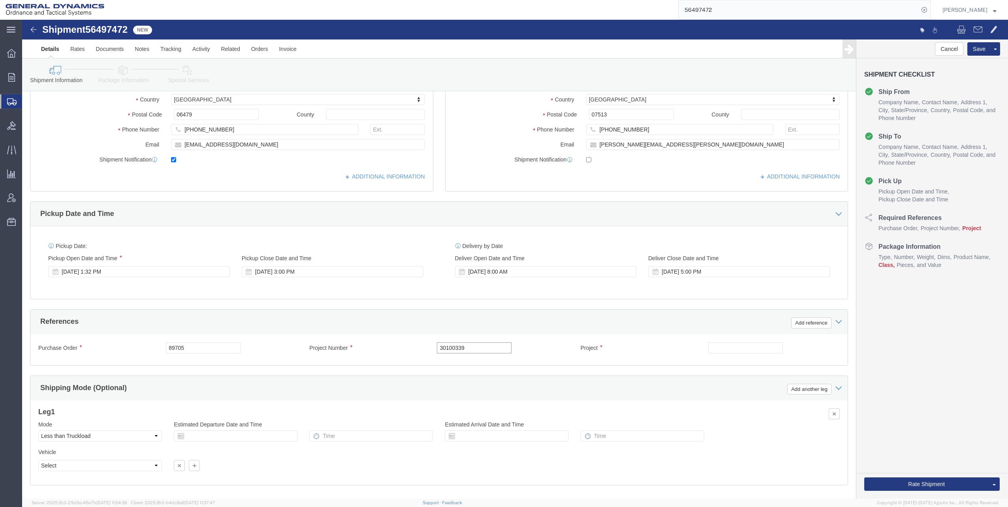
type input "30100339"
click input "text"
click input "M119A2"
type input "M119A2 Bag Charges DO2"
click div "Aug 14 2025 3:00 PM"
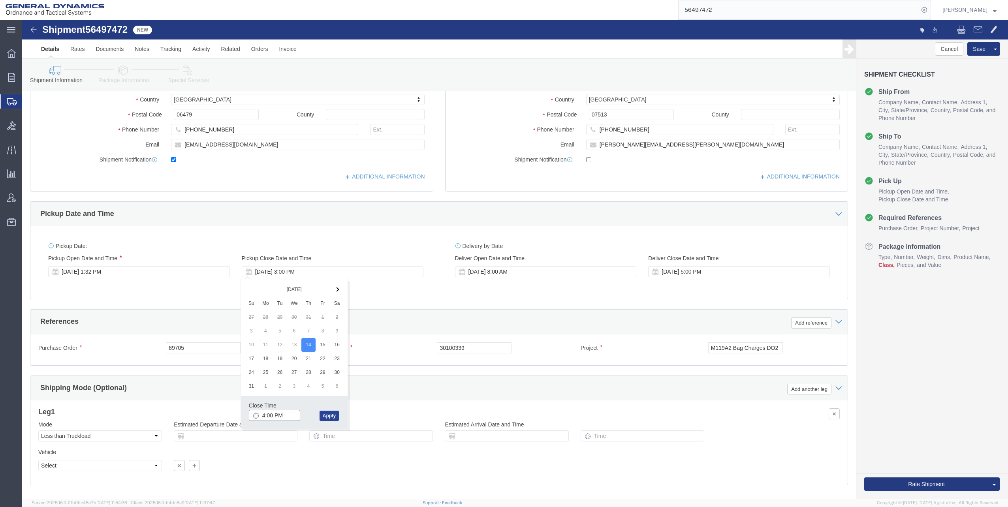
type input "4:00 PM"
click button "Apply"
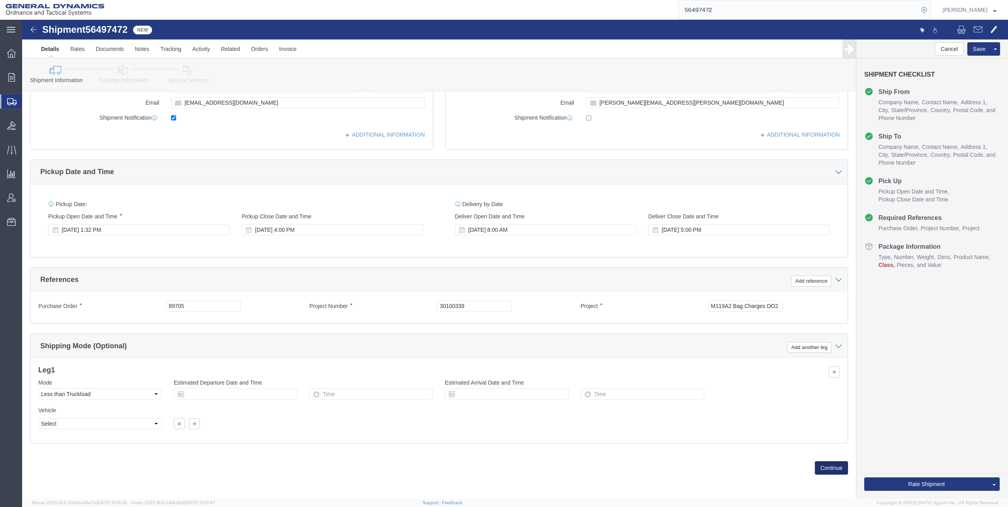
click button "Continue"
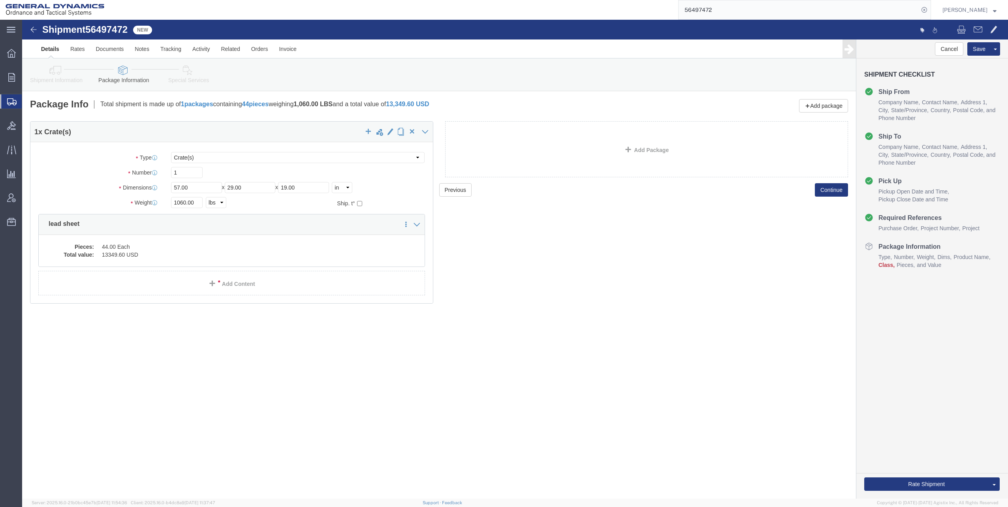
click dd "13349.60 USD"
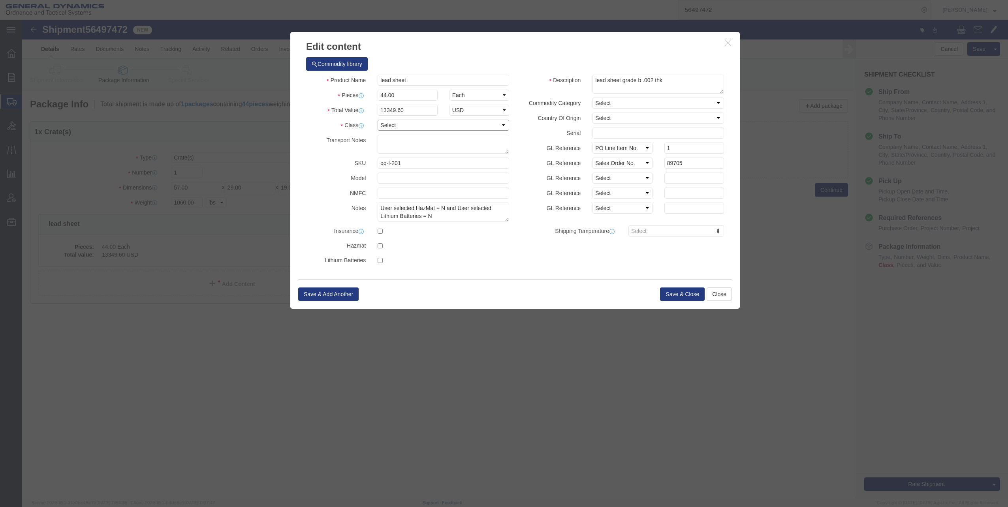
click select "Select 50 55 60 65 70 85 92.5 100 125 175 250 300 400"
select select "60"
click select "Select 50 55 60 65 70 85 92.5 100 125 175 250 300 400"
click button "Save & Close"
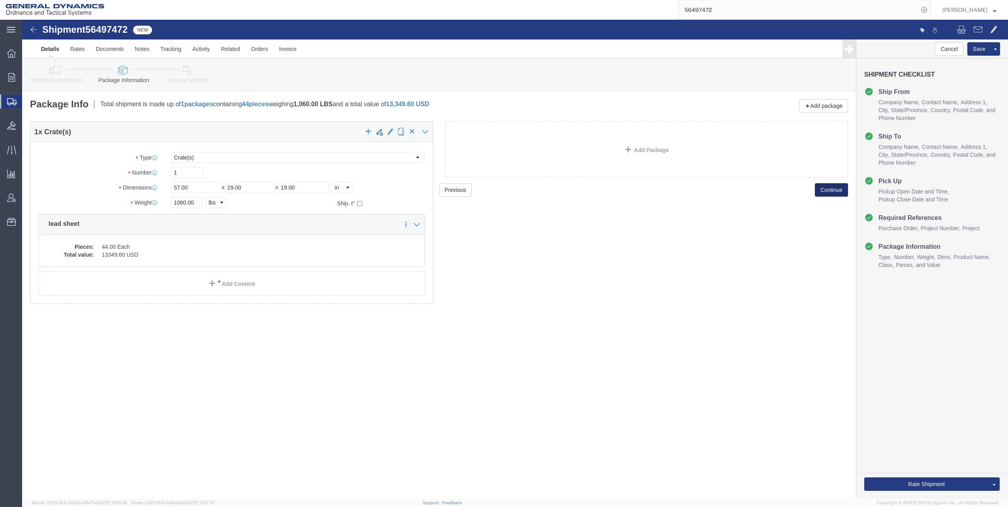
click button "Continue"
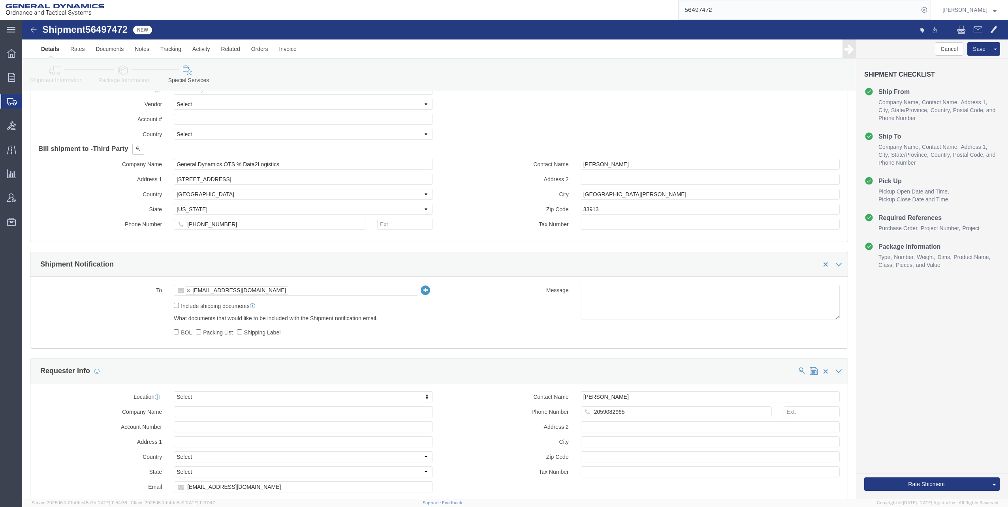
scroll to position [513, 0]
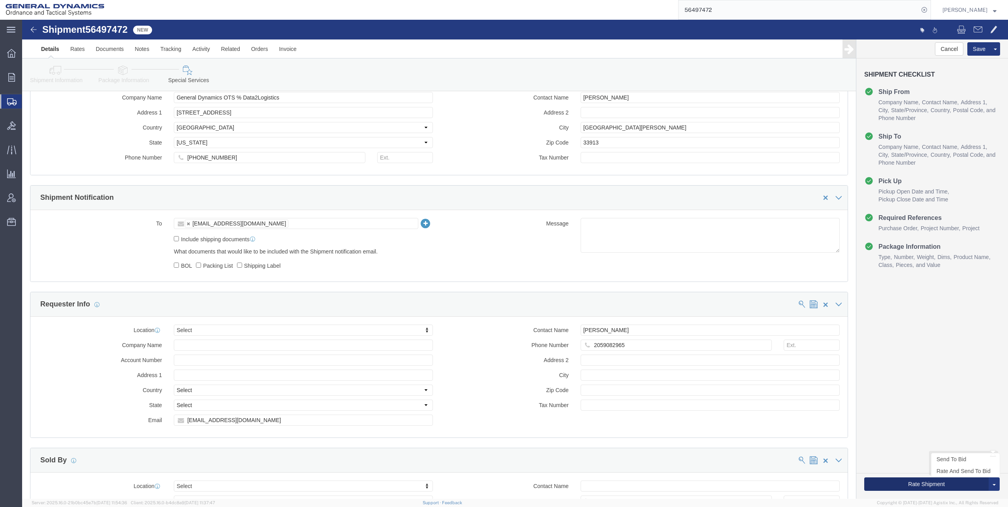
click button "Rate Shipment"
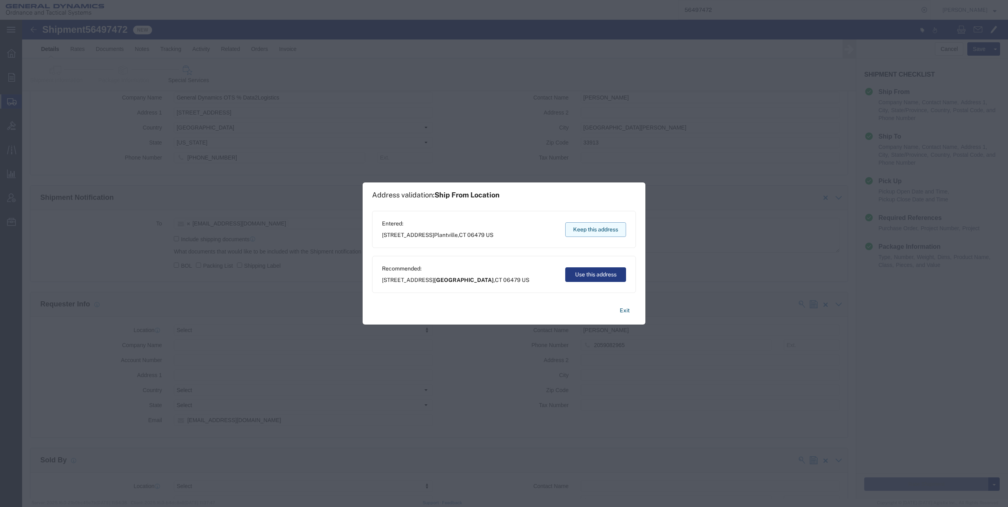
click at [583, 231] on button "Keep this address" at bounding box center [595, 229] width 61 height 15
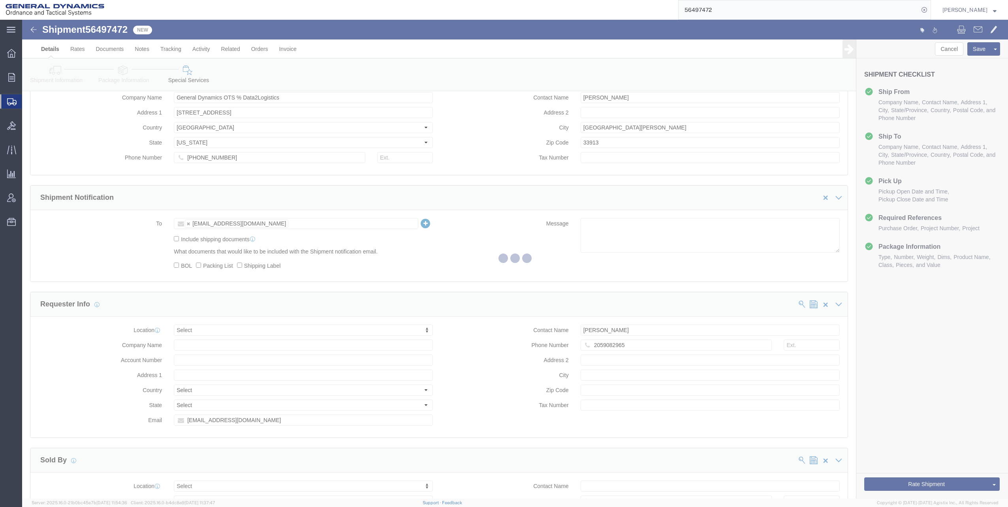
scroll to position [0, 0]
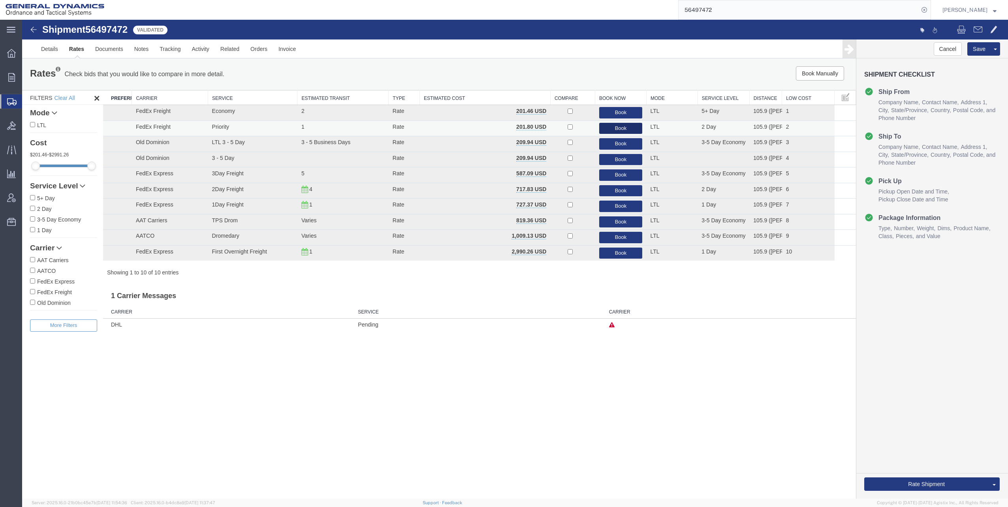
click at [619, 130] on button "Book" at bounding box center [620, 128] width 43 height 11
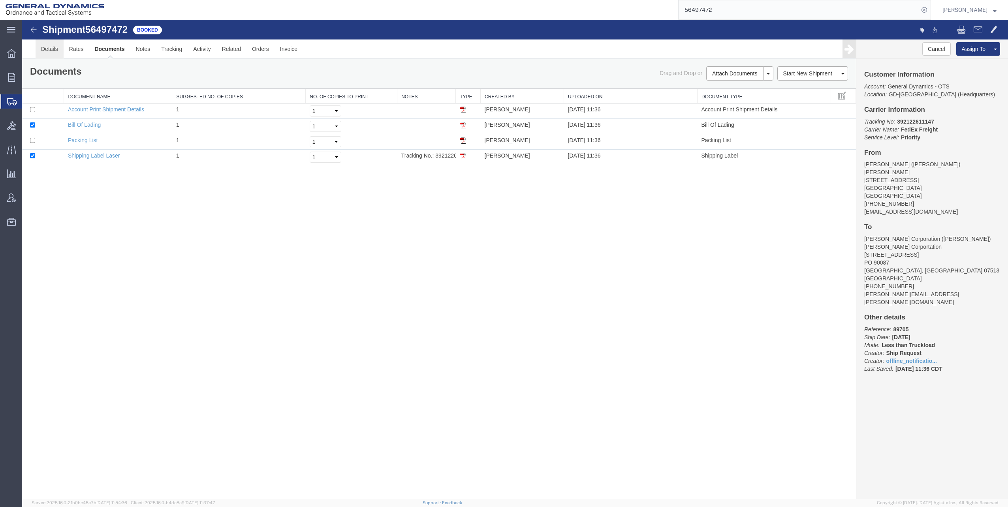
click at [47, 52] on link "Details" at bounding box center [50, 48] width 28 height 19
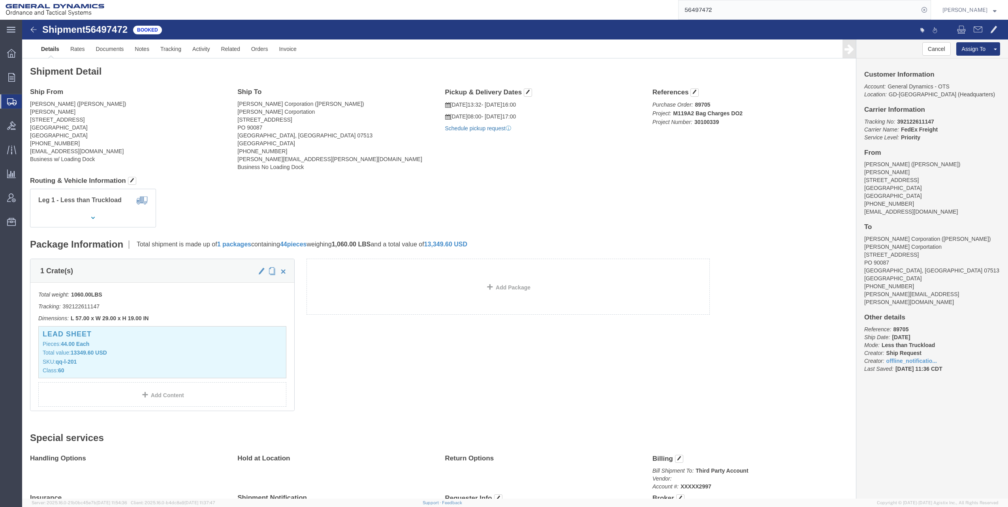
click link "Schedule pickup request"
click link "Documents"
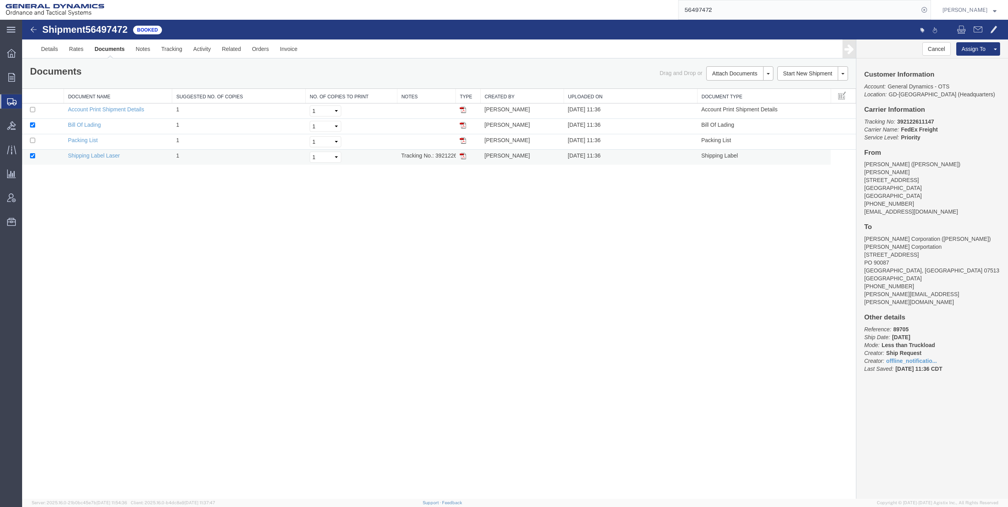
click at [463, 156] on img at bounding box center [463, 156] width 6 height 6
